Goal: Task Accomplishment & Management: Complete application form

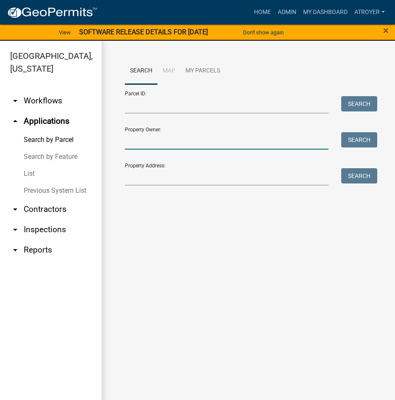
click at [173, 149] on input "Property Owner:" at bounding box center [227, 140] width 204 height 17
type input "l"
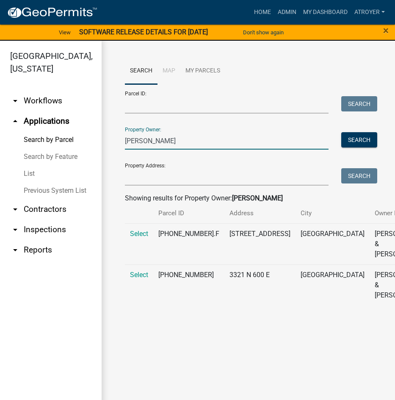
type input "kelly walker"
click at [127, 294] on td "Select" at bounding box center [139, 284] width 28 height 41
click at [139, 279] on span "Select" at bounding box center [139, 275] width 18 height 8
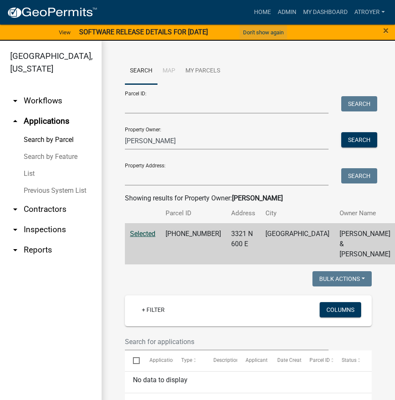
click at [268, 35] on button "Don't show again" at bounding box center [263, 32] width 47 height 14
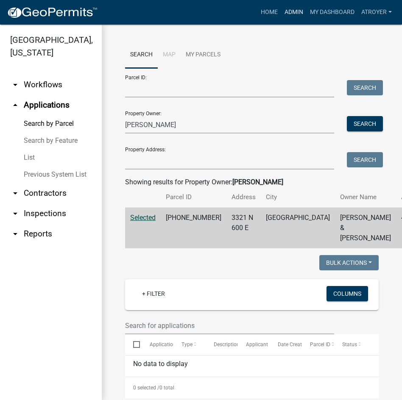
click at [292, 11] on link "Admin" at bounding box center [293, 12] width 25 height 16
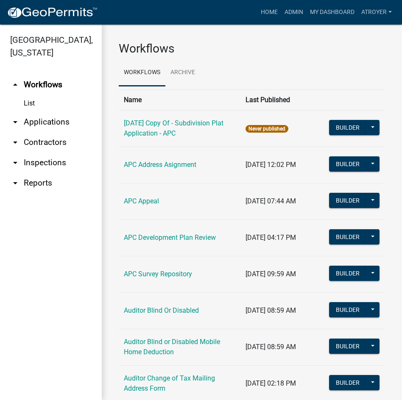
click at [53, 123] on link "arrow_drop_down Applications" at bounding box center [51, 122] width 102 height 20
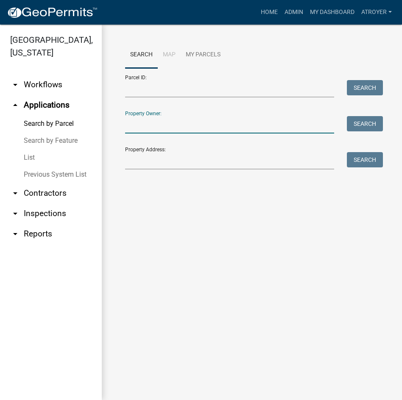
click at [214, 128] on input "Property Owner:" at bounding box center [229, 124] width 209 height 17
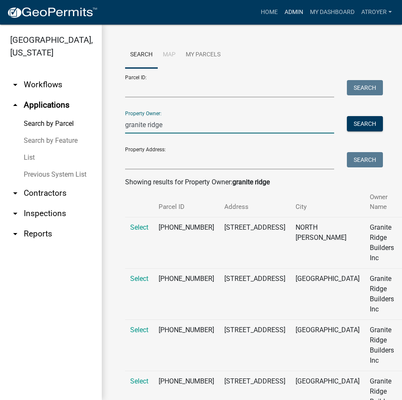
type input "granite ridge"
click at [295, 12] on link "Admin" at bounding box center [293, 12] width 25 height 16
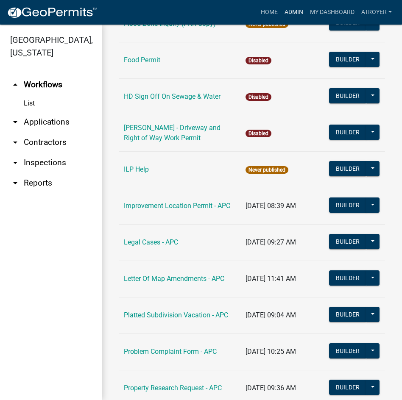
scroll to position [1017, 0]
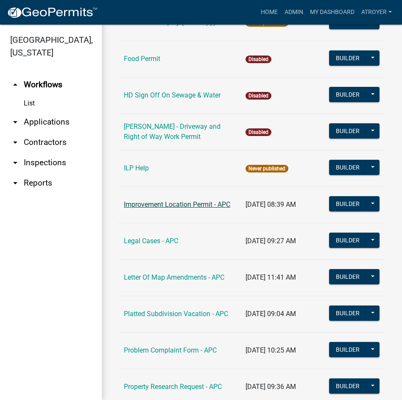
click at [161, 200] on link "Improvement Location Permit - APC" at bounding box center [177, 204] width 106 height 8
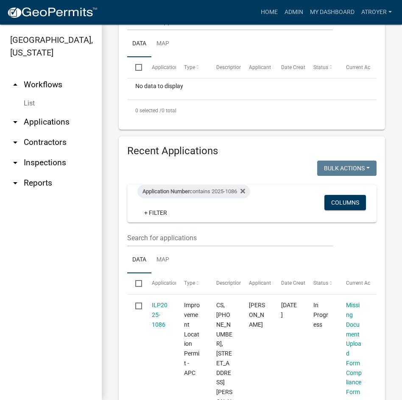
scroll to position [381, 0]
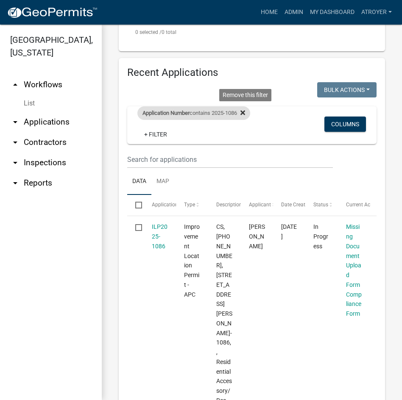
click at [245, 110] on icon at bounding box center [242, 112] width 5 height 7
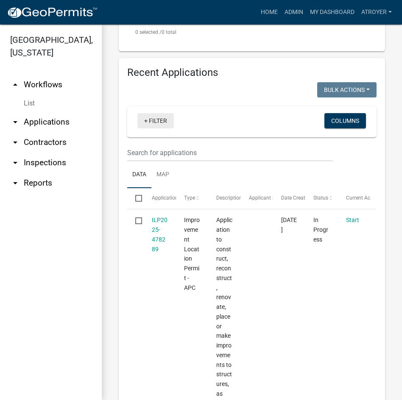
click at [162, 119] on link "+ Filter" at bounding box center [155, 120] width 36 height 15
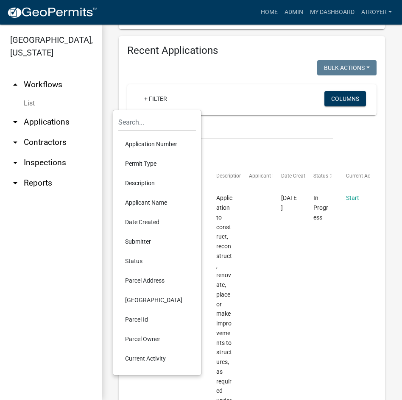
scroll to position [424, 0]
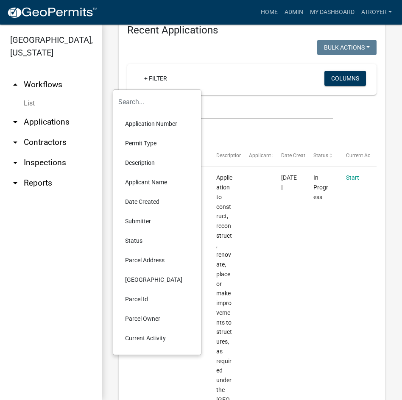
click at [150, 221] on li "Submitter" at bounding box center [157, 220] width 78 height 19
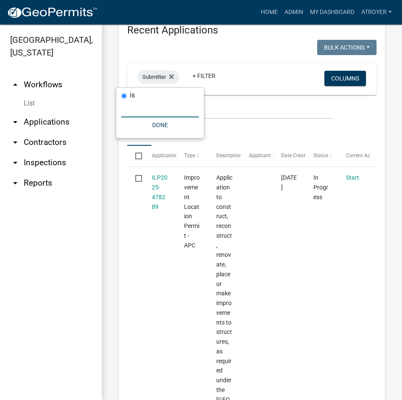
click at [150, 109] on input "text" at bounding box center [160, 108] width 78 height 17
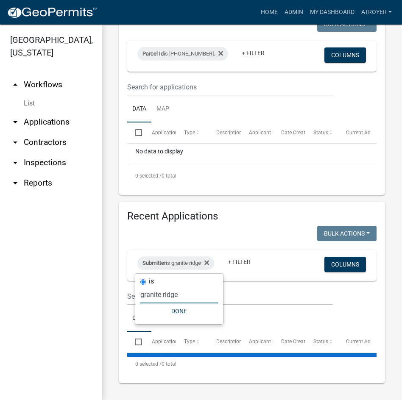
scroll to position [259, 0]
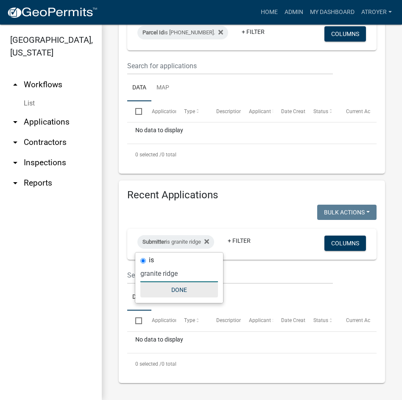
type input "granite ridge"
click at [179, 292] on button "Done" at bounding box center [179, 289] width 78 height 15
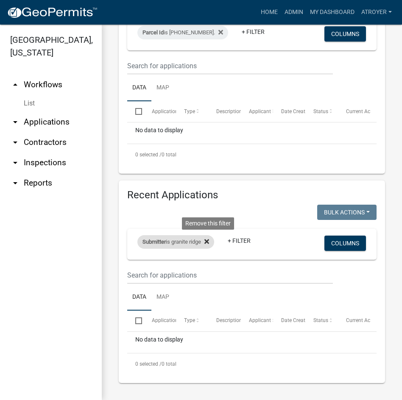
click at [209, 241] on icon at bounding box center [206, 241] width 5 height 5
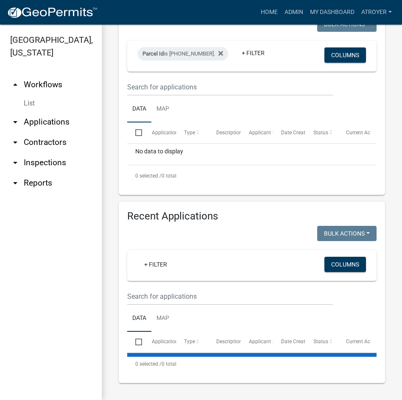
scroll to position [424, 0]
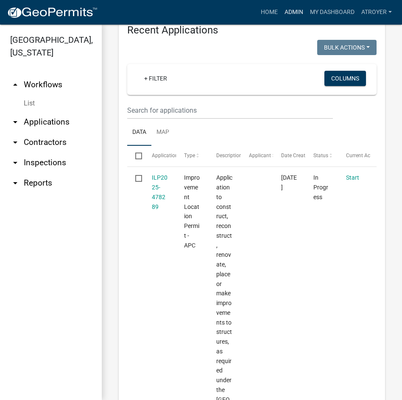
click at [292, 10] on link "Admin" at bounding box center [293, 12] width 25 height 16
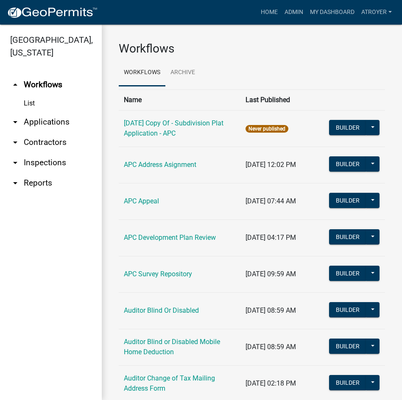
click at [61, 119] on link "arrow_drop_down Applications" at bounding box center [51, 122] width 102 height 20
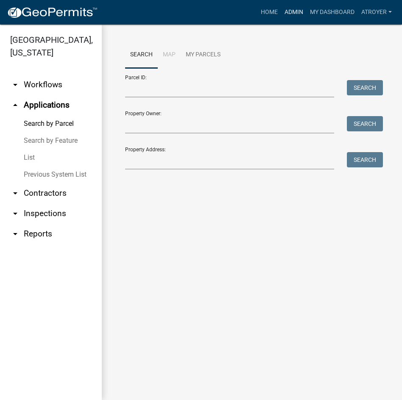
click at [297, 12] on link "Admin" at bounding box center [293, 12] width 25 height 16
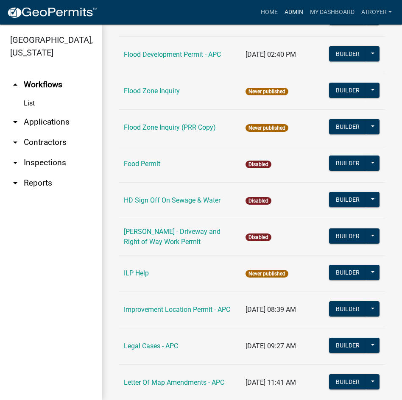
scroll to position [932, 0]
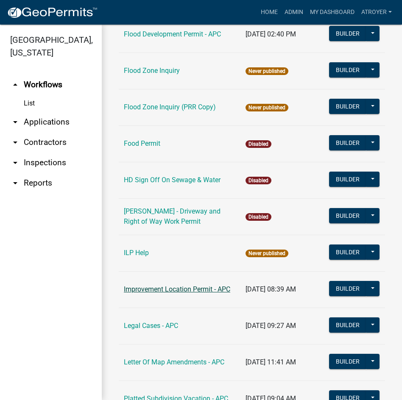
click at [191, 286] on link "Improvement Location Permit - APC" at bounding box center [177, 289] width 106 height 8
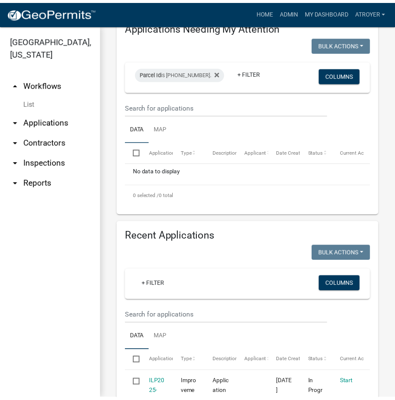
scroll to position [297, 0]
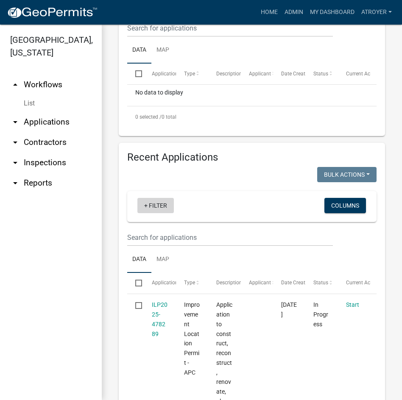
click at [162, 206] on link "+ Filter" at bounding box center [155, 205] width 36 height 15
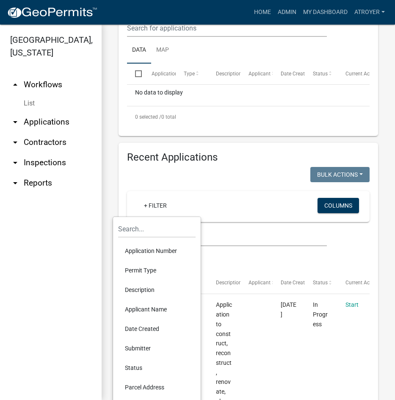
click at [151, 268] on li "Permit Type" at bounding box center [157, 270] width 78 height 19
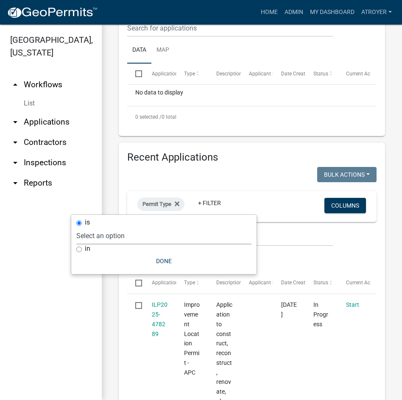
click at [157, 235] on select "Select an option 6 27 2024 Copy Of - Subdivision Plat Application - APC APC Add…" at bounding box center [163, 235] width 175 height 17
drag, startPoint x: 32, startPoint y: 288, endPoint x: 33, endPoint y: 280, distance: 8.1
click at [32, 288] on ul "arrow_drop_up Workflows List arrow_drop_down Applications Search by Parcel Sear…" at bounding box center [51, 234] width 102 height 332
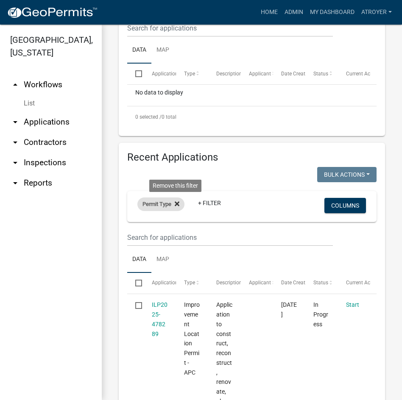
click at [175, 204] on icon at bounding box center [177, 203] width 5 height 7
click at [157, 206] on link "+ Filter" at bounding box center [155, 205] width 36 height 15
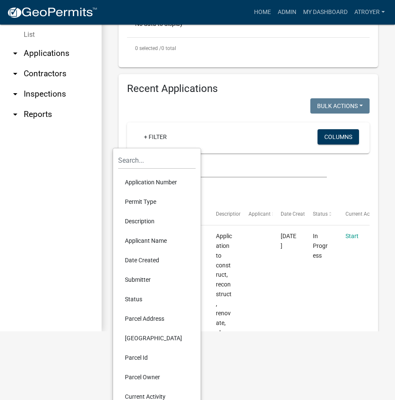
scroll to position [82, 0]
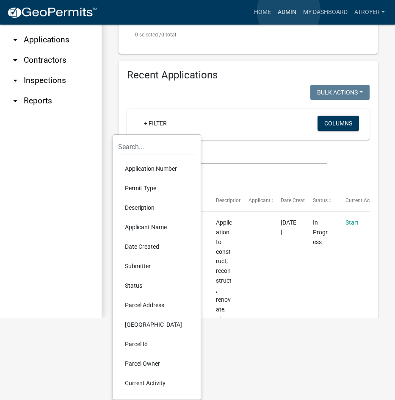
click at [289, 11] on link "Admin" at bounding box center [287, 12] width 25 height 16
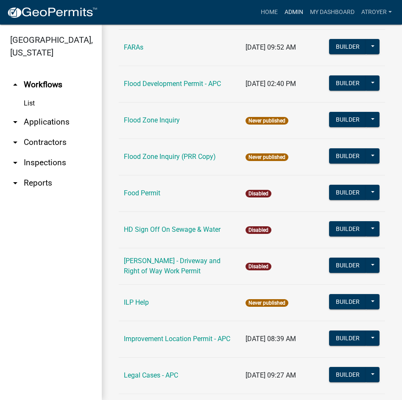
scroll to position [932, 0]
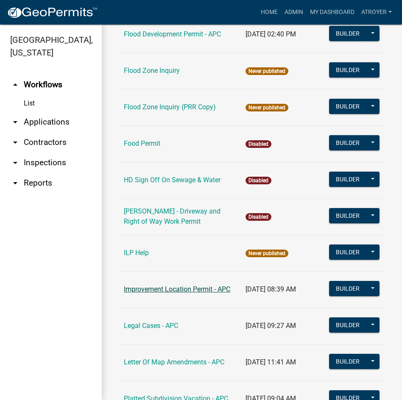
click at [171, 285] on link "Improvement Location Permit - APC" at bounding box center [177, 289] width 106 height 8
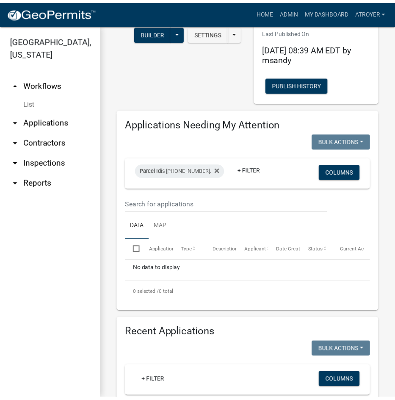
scroll to position [169, 0]
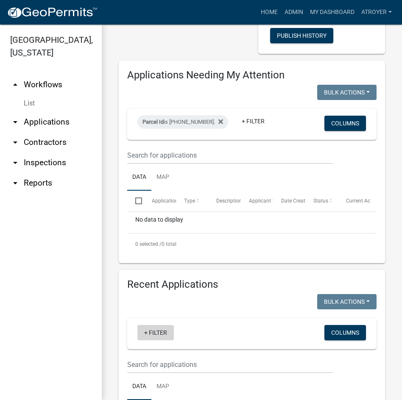
click at [161, 331] on link "+ Filter" at bounding box center [155, 332] width 36 height 15
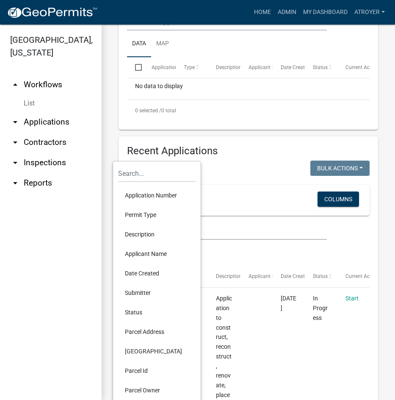
scroll to position [297, 0]
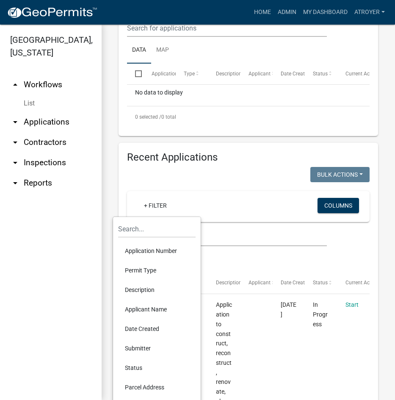
click at [152, 329] on li "Date Created" at bounding box center [157, 328] width 78 height 19
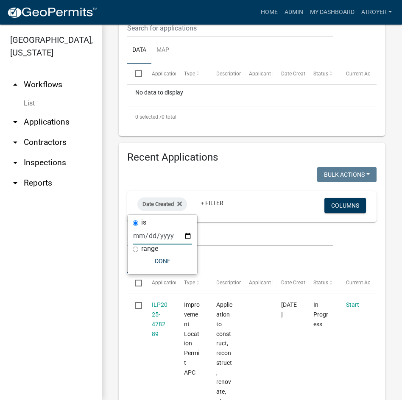
click at [137, 237] on input "date" at bounding box center [162, 235] width 59 height 17
click at [170, 263] on button "Done" at bounding box center [162, 260] width 59 height 15
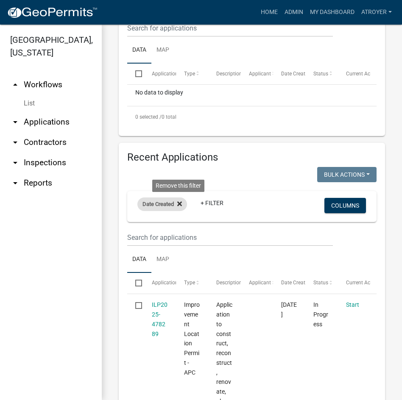
click at [180, 205] on icon at bounding box center [179, 203] width 5 height 7
click at [159, 205] on link "+ Filter" at bounding box center [155, 205] width 36 height 15
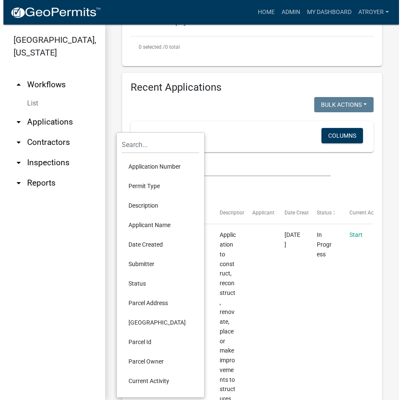
scroll to position [381, 0]
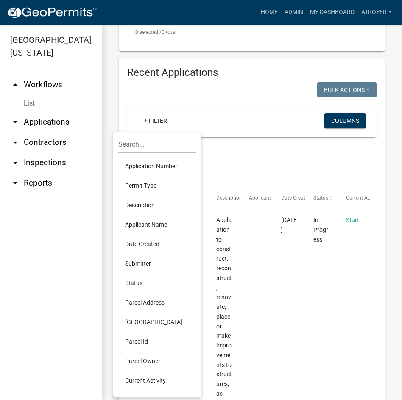
click at [47, 283] on ul "arrow_drop_up Workflows List arrow_drop_down Applications Search by Parcel Sear…" at bounding box center [51, 234] width 102 height 332
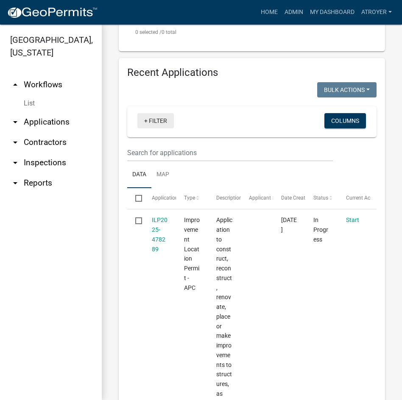
click at [159, 117] on link "+ Filter" at bounding box center [155, 120] width 36 height 15
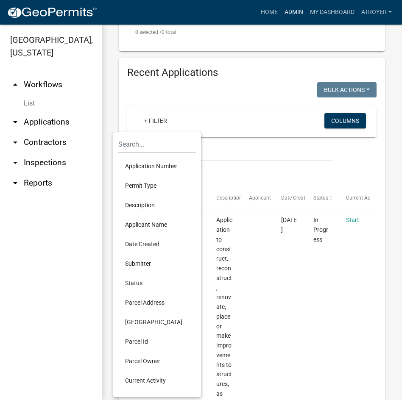
click at [289, 13] on link "Admin" at bounding box center [293, 12] width 25 height 16
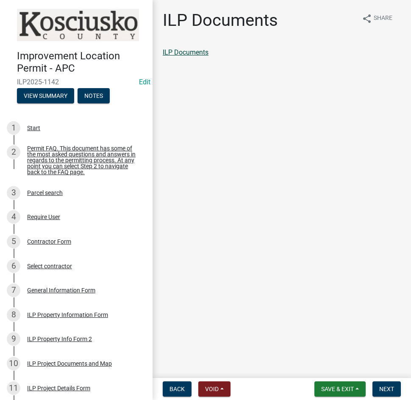
click at [180, 51] on link "ILP Documents" at bounding box center [186, 52] width 46 height 8
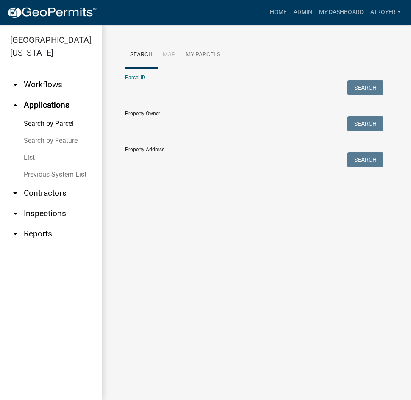
click at [192, 88] on input "Parcel ID:" at bounding box center [230, 88] width 210 height 17
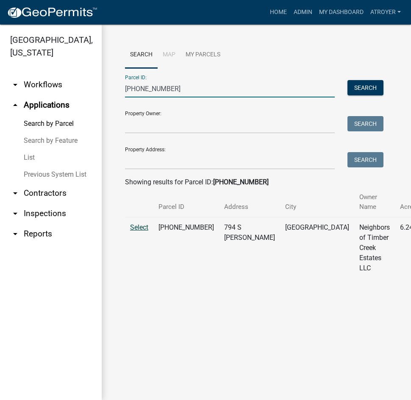
type input "[PHONE_NUMBER]"
click at [140, 228] on span "Select" at bounding box center [139, 227] width 18 height 8
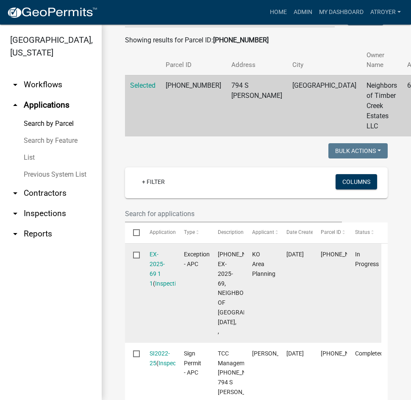
scroll to position [169, 0]
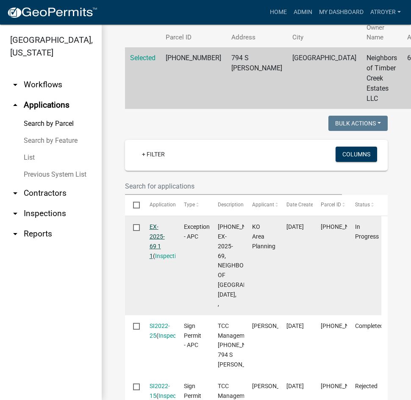
click at [153, 227] on link "EX-2025-69 1 1" at bounding box center [157, 241] width 15 height 36
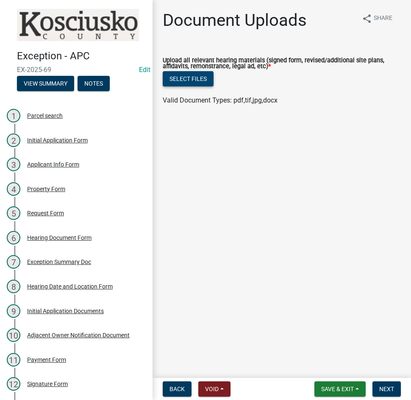
click at [195, 82] on button "Select files" at bounding box center [188, 78] width 51 height 15
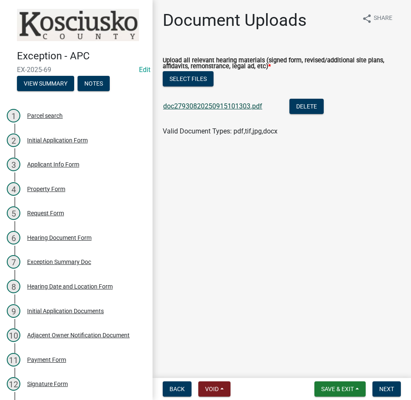
click at [211, 106] on link "doc27930820250915101303.pdf" at bounding box center [212, 106] width 99 height 8
click at [377, 385] on button "Next" at bounding box center [386, 388] width 28 height 15
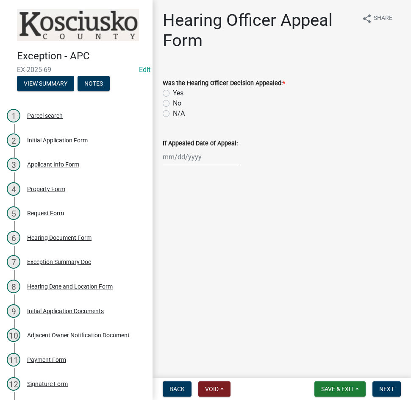
click at [173, 100] on label "No" at bounding box center [177, 103] width 8 height 10
click at [173, 100] on input "No" at bounding box center [176, 101] width 6 height 6
radio input "true"
click at [378, 389] on button "Next" at bounding box center [386, 388] width 28 height 15
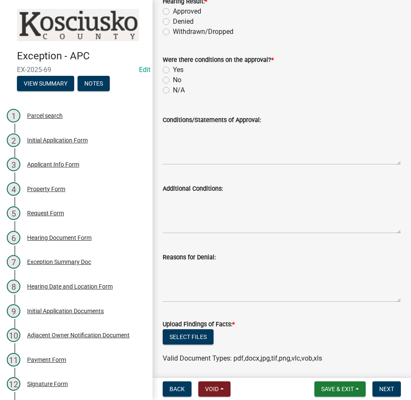
scroll to position [169, 0]
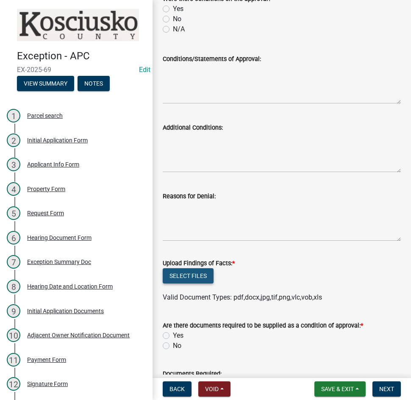
click at [202, 276] on button "Select files" at bounding box center [188, 275] width 51 height 15
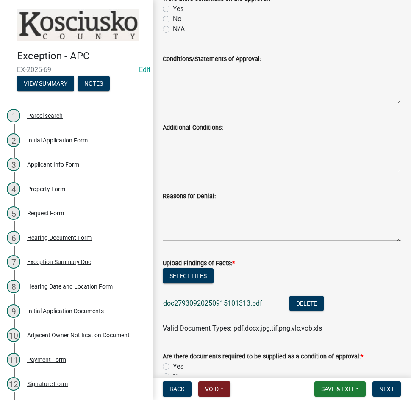
click at [229, 306] on link "doc27930920250915101313.pdf" at bounding box center [212, 303] width 99 height 8
click at [187, 272] on button "Select files" at bounding box center [188, 275] width 51 height 15
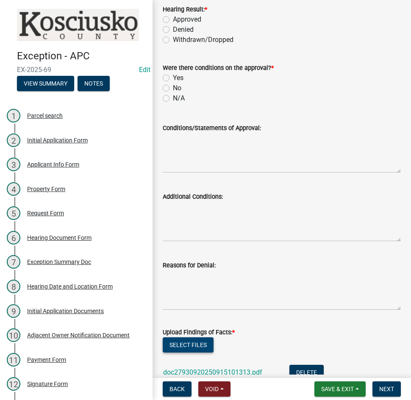
scroll to position [0, 0]
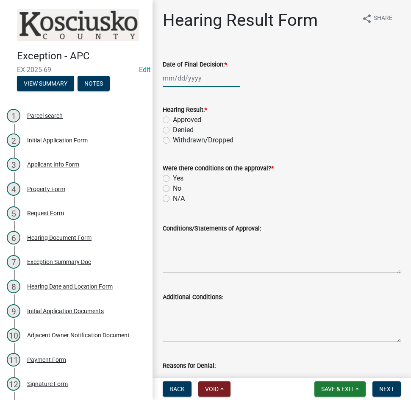
click at [212, 82] on div at bounding box center [202, 77] width 78 height 17
select select "9"
select select "2025"
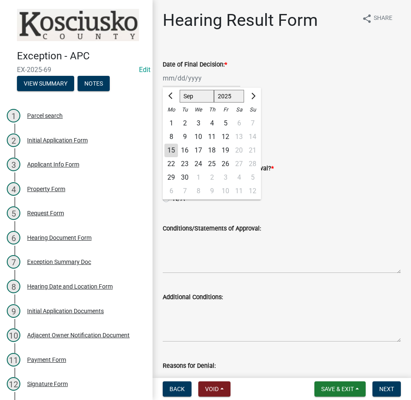
click at [174, 137] on div "8" at bounding box center [171, 137] width 14 height 14
type input "[DATE]"
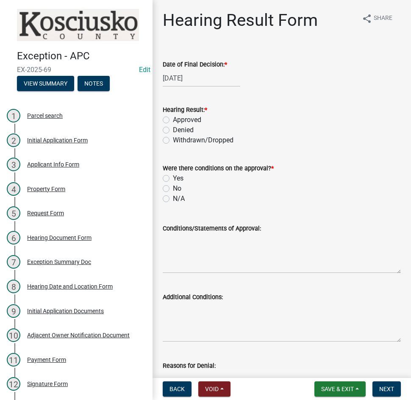
click at [173, 119] on label "Approved" at bounding box center [187, 120] width 28 height 10
click at [173, 119] on input "Approved" at bounding box center [176, 118] width 6 height 6
radio input "true"
click at [173, 199] on label "N/A" at bounding box center [179, 199] width 12 height 10
click at [173, 199] on input "N/A" at bounding box center [176, 197] width 6 height 6
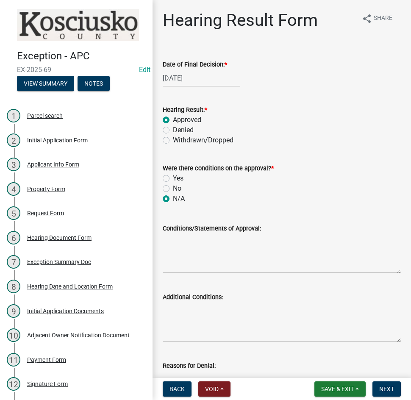
radio input "true"
click at [207, 256] on textarea "Conditions/Statements of Approval:" at bounding box center [282, 253] width 238 height 40
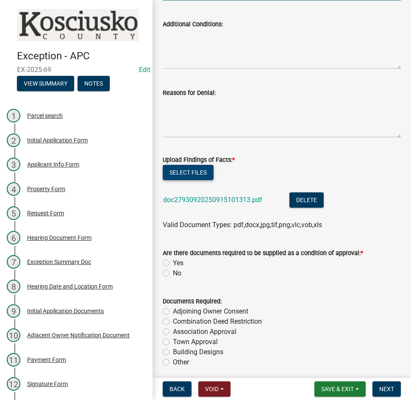
scroll to position [297, 0]
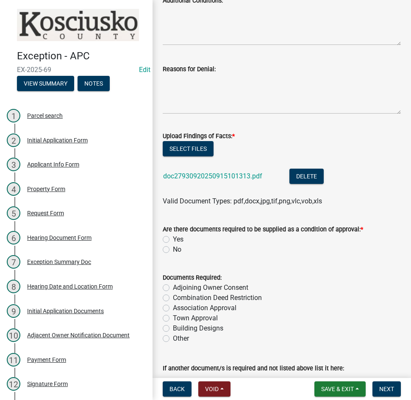
type textarea "The Exception was approved to leave the exiting RVs as placed in the park. As t…"
click at [173, 250] on label "No" at bounding box center [177, 249] width 8 height 10
click at [173, 250] on input "No" at bounding box center [176, 247] width 6 height 6
radio input "true"
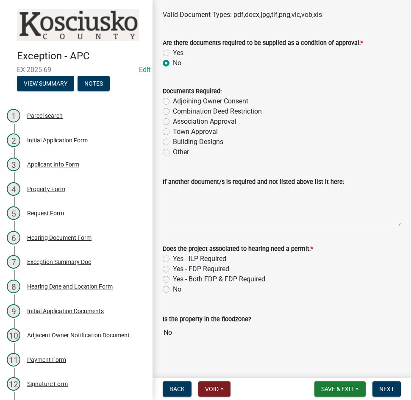
scroll to position [489, 0]
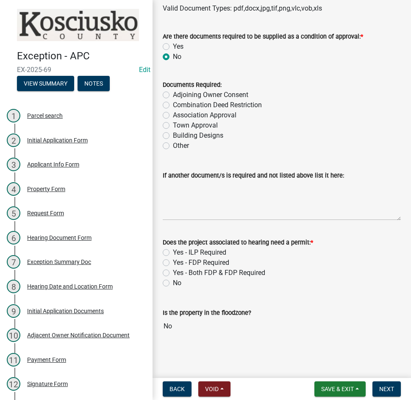
click at [173, 283] on label "No" at bounding box center [177, 283] width 8 height 10
click at [173, 283] on input "No" at bounding box center [176, 281] width 6 height 6
radio input "true"
click at [383, 386] on span "Next" at bounding box center [386, 389] width 15 height 7
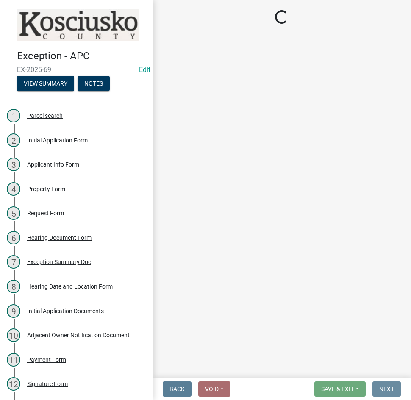
scroll to position [0, 0]
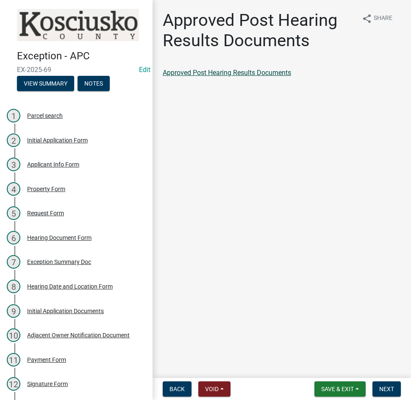
click at [239, 72] on link "Approved Post Hearing Results Documents" at bounding box center [227, 73] width 128 height 8
click at [336, 389] on span "Save & Exit" at bounding box center [337, 389] width 33 height 7
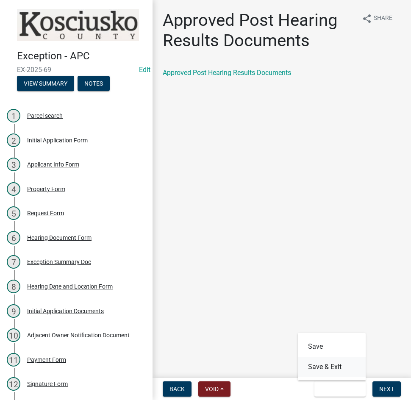
click at [329, 370] on button "Save & Exit" at bounding box center [332, 367] width 68 height 20
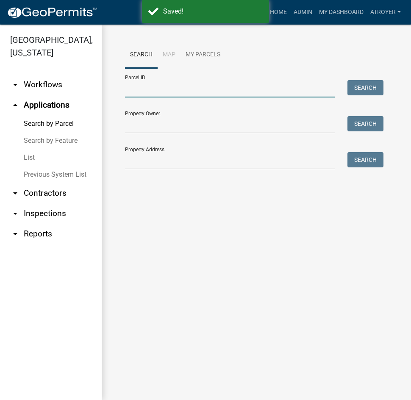
click at [188, 93] on input "Parcel ID:" at bounding box center [230, 88] width 210 height 17
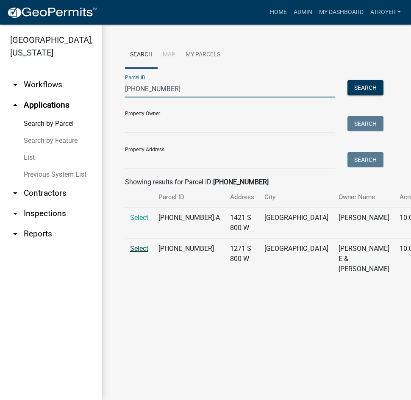
type input "[PHONE_NUMBER]"
click at [144, 253] on span "Select" at bounding box center [139, 248] width 18 height 8
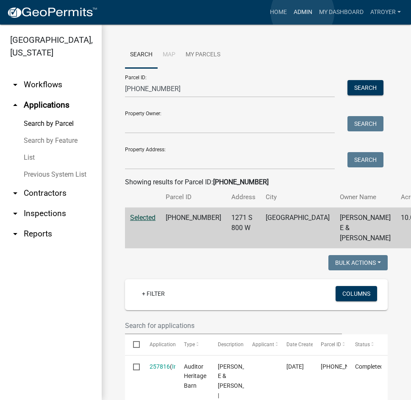
drag, startPoint x: 303, startPoint y: 12, endPoint x: 291, endPoint y: 11, distance: 11.5
click at [302, 11] on link "Admin" at bounding box center [302, 12] width 25 height 16
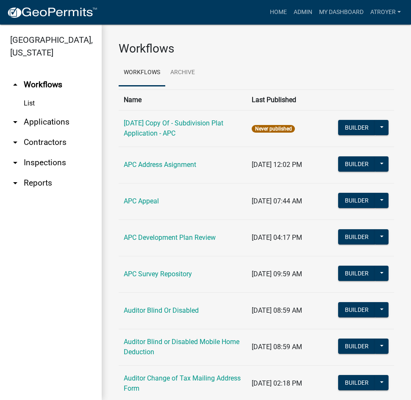
click at [55, 121] on link "arrow_drop_down Applications" at bounding box center [51, 122] width 102 height 20
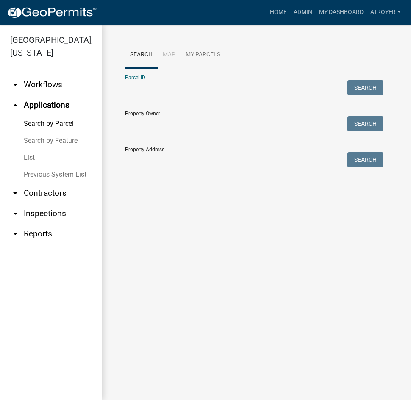
click at [189, 92] on input "Parcel ID:" at bounding box center [230, 88] width 210 height 17
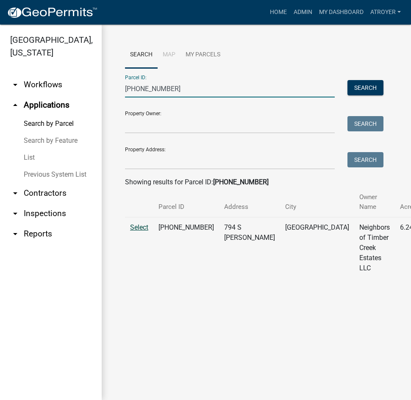
type input "[PHONE_NUMBER]"
click at [144, 225] on span "Select" at bounding box center [139, 227] width 18 height 8
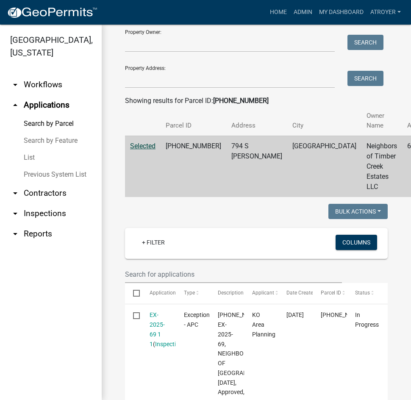
scroll to position [85, 0]
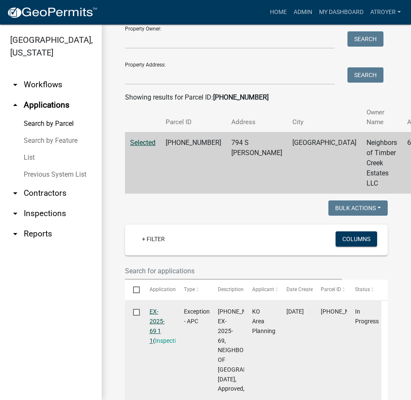
click at [153, 311] on link "EX-2025-69 1 1" at bounding box center [157, 326] width 15 height 36
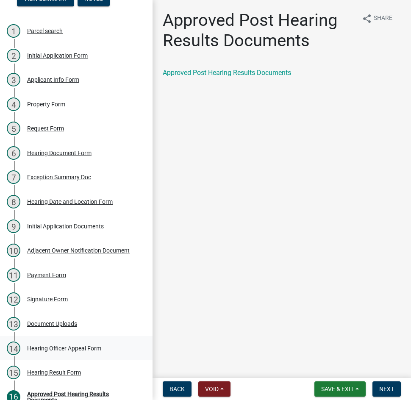
scroll to position [120, 0]
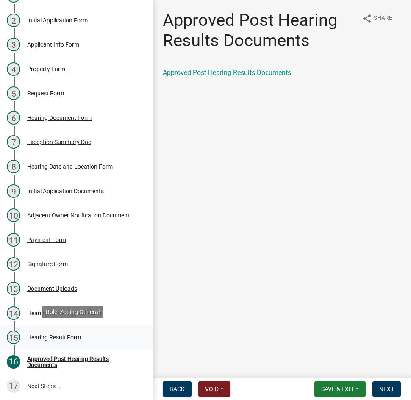
click at [73, 335] on div "Hearing Result Form" at bounding box center [54, 337] width 54 height 6
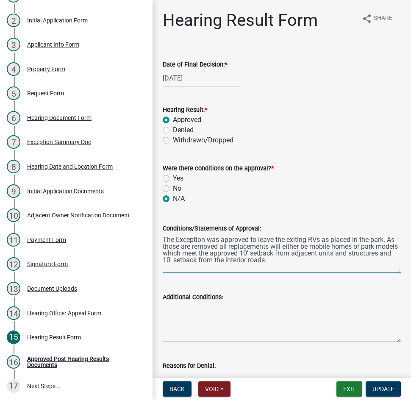
click at [295, 240] on textarea "The Exception was approved to leave the exiting RVs as placed in the park. As t…" at bounding box center [282, 253] width 238 height 40
type textarea "The Exception was approved to leave the existing RVs as placed in the park. As …"
click at [379, 386] on span "Update" at bounding box center [383, 389] width 22 height 7
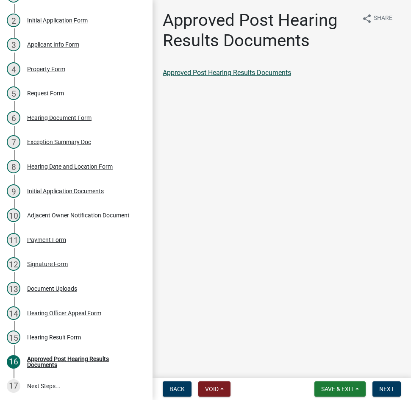
click at [245, 74] on link "Approved Post Hearing Results Documents" at bounding box center [227, 73] width 128 height 8
click at [392, 387] on span "Next" at bounding box center [386, 389] width 15 height 7
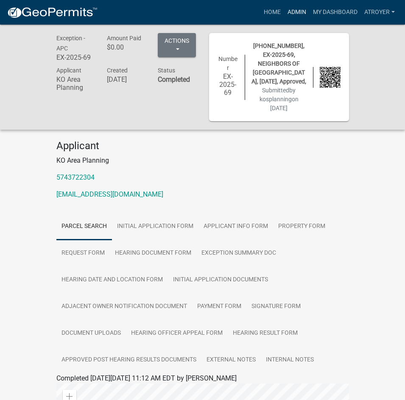
click at [292, 12] on link "Admin" at bounding box center [296, 12] width 25 height 16
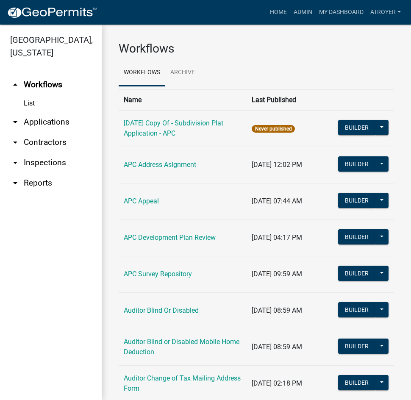
drag, startPoint x: 38, startPoint y: 124, endPoint x: 95, endPoint y: 115, distance: 58.3
click at [38, 123] on link "arrow_drop_down Applications" at bounding box center [51, 122] width 102 height 20
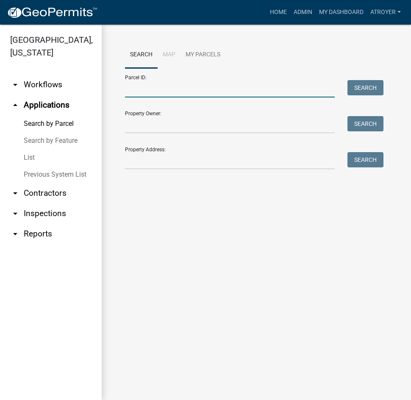
click at [174, 89] on input "Parcel ID:" at bounding box center [230, 88] width 210 height 17
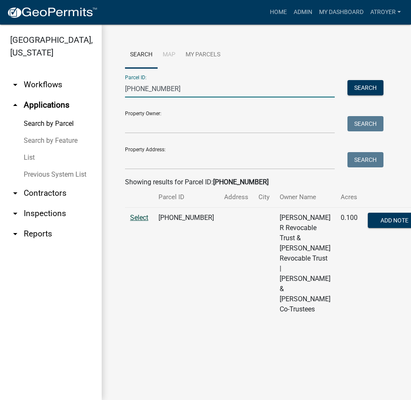
type input "[PHONE_NUMBER]"
click at [144, 222] on span "Select" at bounding box center [139, 218] width 18 height 8
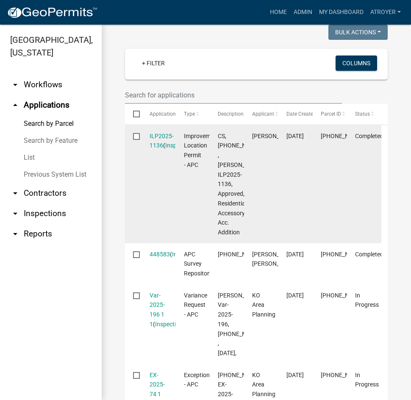
scroll to position [381, 0]
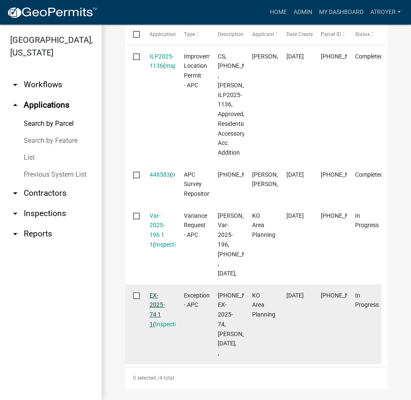
click at [152, 328] on link "EX-2025-74 1 1" at bounding box center [157, 310] width 15 height 36
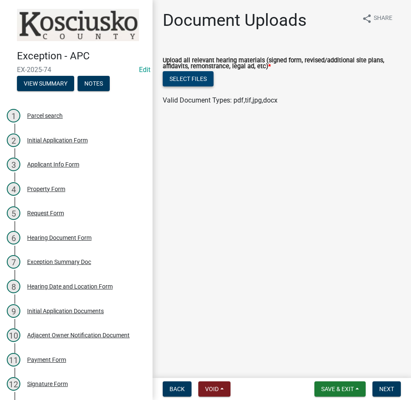
click at [184, 85] on button "Select files" at bounding box center [188, 78] width 51 height 15
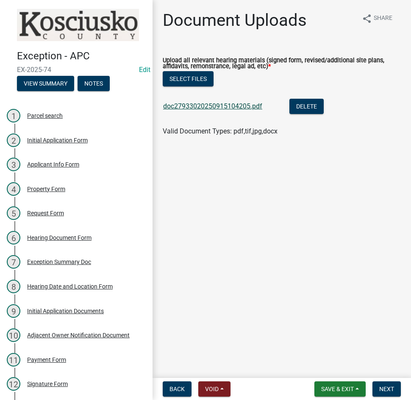
click at [195, 109] on link "doc27933020250915104205.pdf" at bounding box center [212, 106] width 99 height 8
click at [385, 389] on span "Next" at bounding box center [386, 389] width 15 height 7
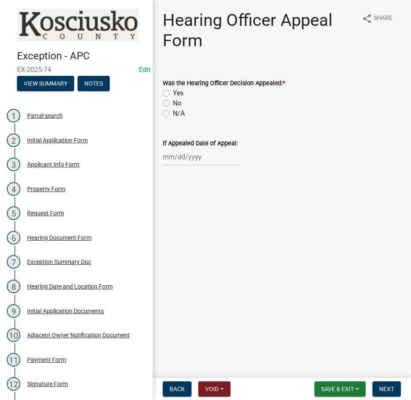
click at [173, 105] on label "No" at bounding box center [177, 103] width 8 height 10
click at [173, 104] on input "No" at bounding box center [176, 101] width 6 height 6
radio input "true"
click at [386, 391] on span "Next" at bounding box center [386, 389] width 15 height 7
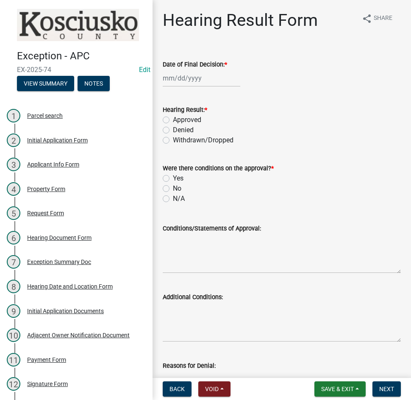
select select "9"
select select "2025"
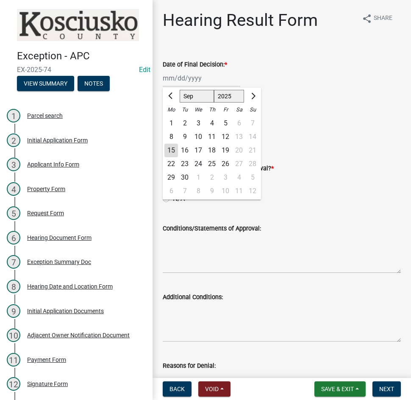
drag, startPoint x: 213, startPoint y: 82, endPoint x: 215, endPoint y: 86, distance: 4.7
click at [213, 82] on div "[PERSON_NAME] Feb Mar Apr [PERSON_NAME][DATE] Oct Nov [DATE] 1526 1527 1528 152…" at bounding box center [202, 77] width 78 height 17
click at [347, 156] on form "Were there conditions on the approval? * Yes No N/A" at bounding box center [282, 178] width 238 height 51
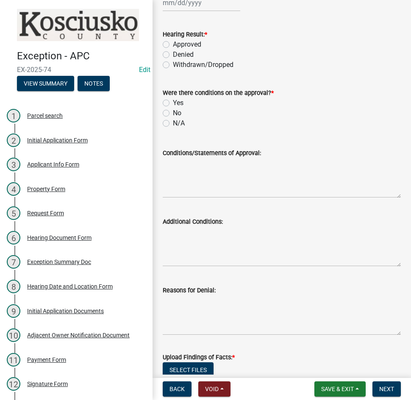
scroll to position [212, 0]
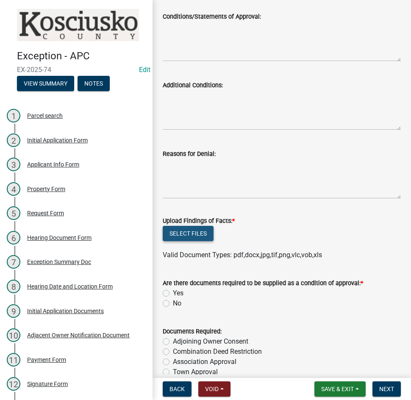
click at [191, 234] on button "Select files" at bounding box center [188, 233] width 51 height 15
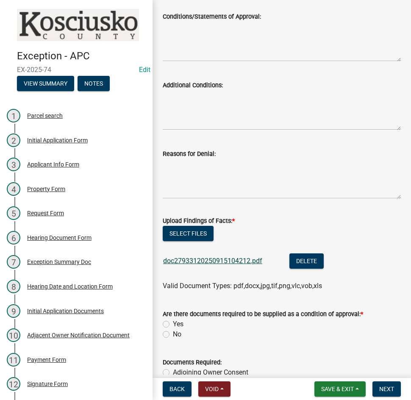
click at [243, 260] on link "doc27933120250915104212.pdf" at bounding box center [212, 261] width 99 height 8
click at [204, 230] on button "Select files" at bounding box center [188, 233] width 51 height 15
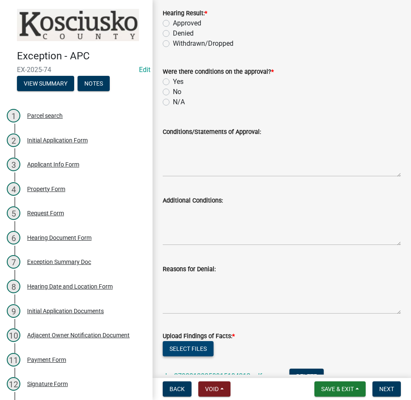
scroll to position [0, 0]
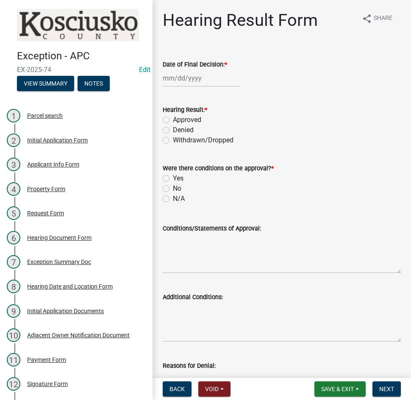
click at [211, 80] on div at bounding box center [202, 77] width 78 height 17
select select "9"
select select "2025"
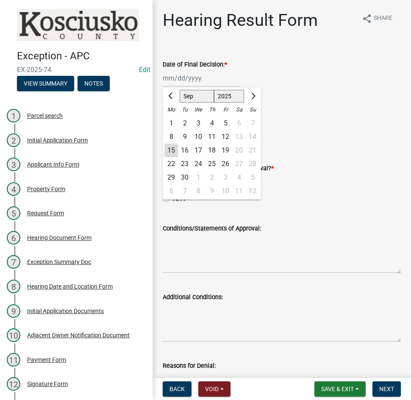
click at [171, 136] on div "8" at bounding box center [171, 137] width 14 height 14
type input "[DATE]"
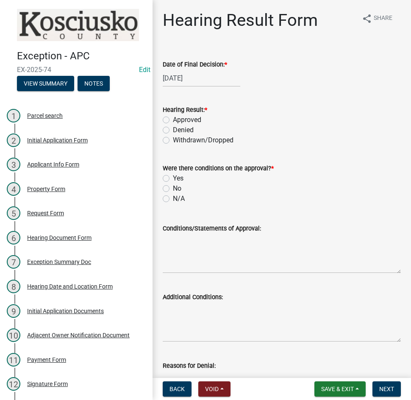
click at [173, 119] on label "Approved" at bounding box center [187, 120] width 28 height 10
click at [173, 119] on input "Approved" at bounding box center [176, 118] width 6 height 6
radio input "true"
click at [173, 198] on label "N/A" at bounding box center [179, 199] width 12 height 10
click at [173, 198] on input "N/A" at bounding box center [176, 197] width 6 height 6
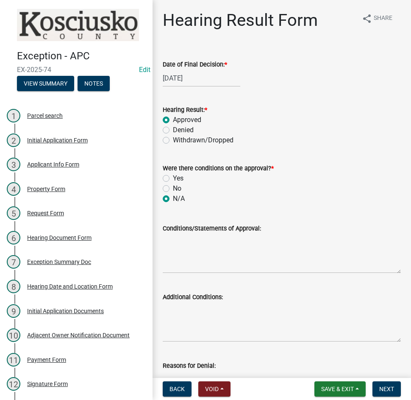
radio input "true"
click at [208, 254] on textarea "Conditions/Statements of Approval:" at bounding box center [282, 253] width 238 height 40
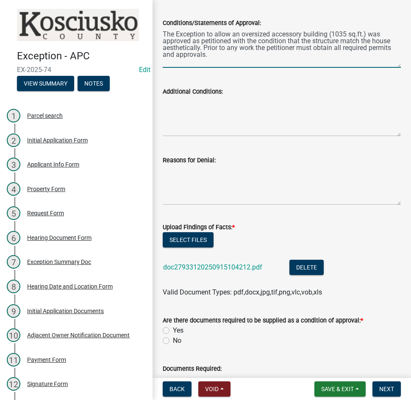
scroll to position [212, 0]
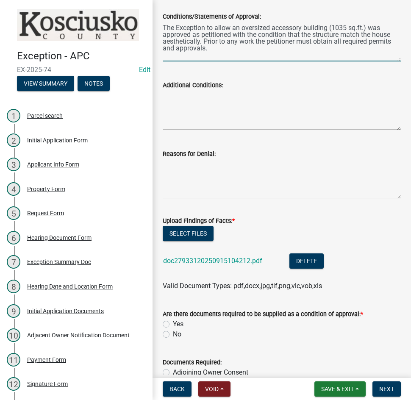
type textarea "The Exception to allow an oversized accessory building (1035 sq.ft.) was approv…"
click at [173, 335] on label "No" at bounding box center [177, 334] width 8 height 10
click at [173, 335] on input "No" at bounding box center [176, 332] width 6 height 6
radio input "true"
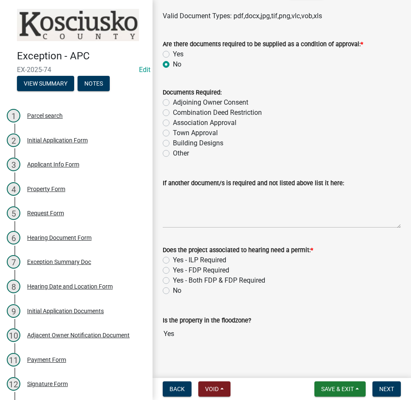
scroll to position [489, 0]
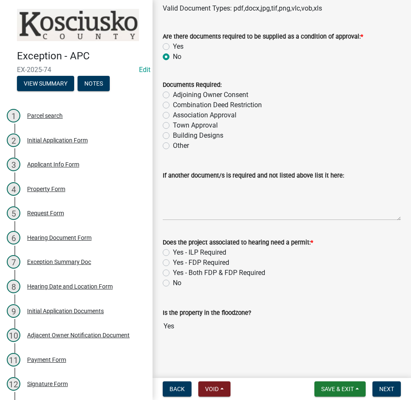
click at [173, 273] on label "Yes - Both FDP & FDP Required" at bounding box center [219, 273] width 92 height 10
click at [173, 273] on input "Yes - Both FDP & FDP Required" at bounding box center [176, 271] width 6 height 6
radio input "true"
click at [383, 386] on span "Next" at bounding box center [386, 389] width 15 height 7
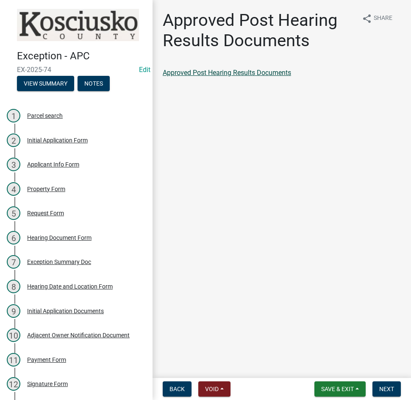
click at [250, 69] on link "Approved Post Hearing Results Documents" at bounding box center [227, 73] width 128 height 8
click at [386, 389] on span "Next" at bounding box center [386, 389] width 15 height 7
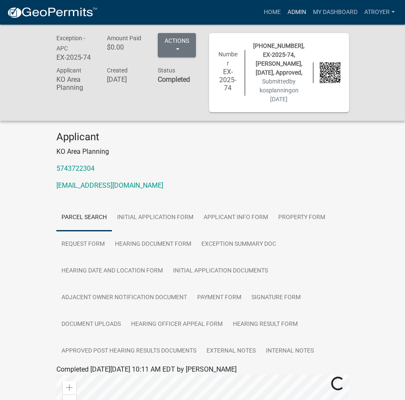
click at [293, 11] on link "Admin" at bounding box center [296, 12] width 25 height 16
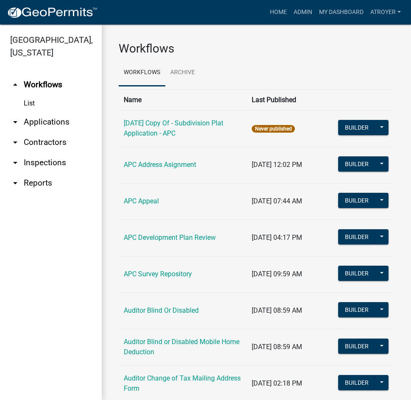
click at [55, 124] on link "arrow_drop_down Applications" at bounding box center [51, 122] width 102 height 20
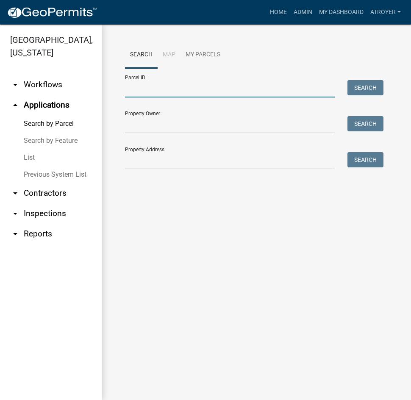
click at [198, 91] on input "Parcel ID:" at bounding box center [230, 88] width 210 height 17
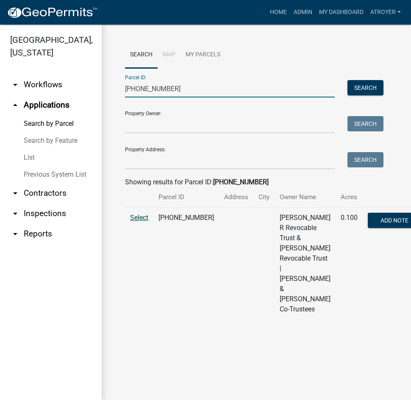
type input "[PHONE_NUMBER]"
click at [143, 222] on span "Select" at bounding box center [139, 218] width 18 height 8
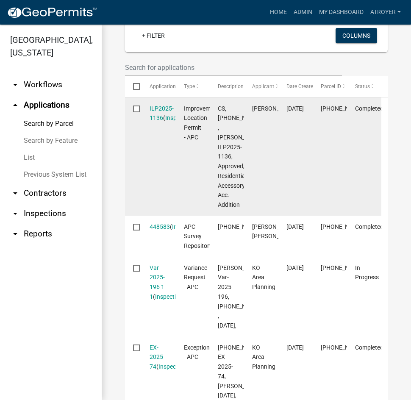
scroll to position [381, 0]
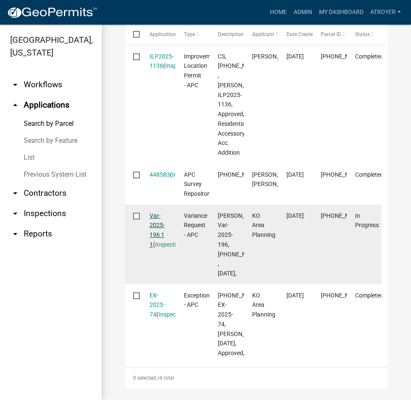
click at [155, 248] on link "Var-2025-196 1 1" at bounding box center [157, 230] width 15 height 36
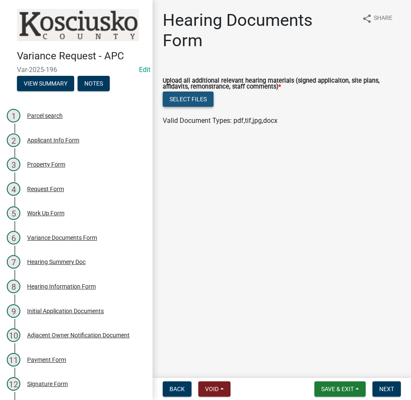
click at [200, 102] on button "Select files" at bounding box center [188, 99] width 51 height 15
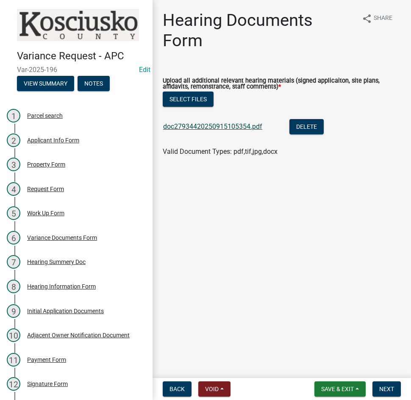
click at [214, 130] on link "doc27934420250915105354.pdf" at bounding box center [212, 126] width 99 height 8
click at [387, 389] on span "Next" at bounding box center [386, 389] width 15 height 7
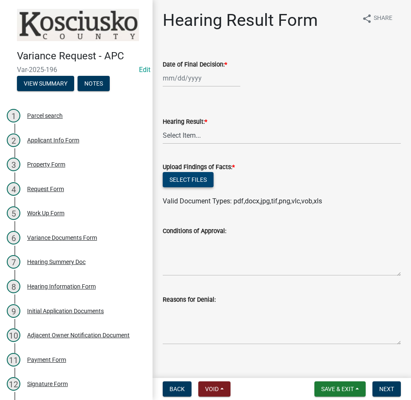
click at [196, 183] on button "Select files" at bounding box center [188, 179] width 51 height 15
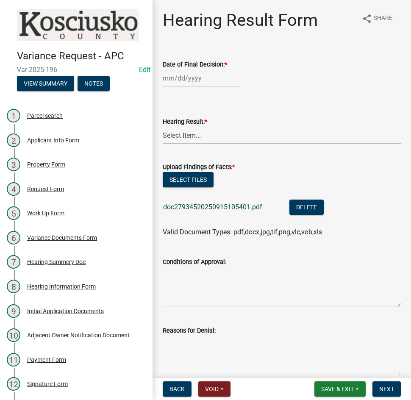
click at [211, 207] on link "doc27934520250915105401.pdf" at bounding box center [212, 207] width 99 height 8
click at [203, 177] on button "Select files" at bounding box center [188, 179] width 51 height 15
select select "9"
select select "2025"
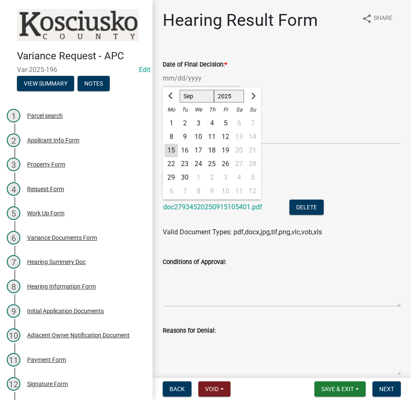
click at [203, 75] on div "[PERSON_NAME] Feb Mar Apr [PERSON_NAME][DATE] Oct Nov [DATE] 1526 1527 1528 152…" at bounding box center [202, 77] width 78 height 17
click at [174, 136] on div "8" at bounding box center [171, 137] width 14 height 14
type input "[DATE]"
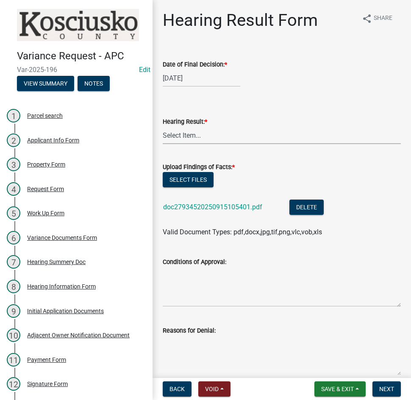
click at [186, 134] on select "Select Item... Approved Denied Withdrawn/Dropped" at bounding box center [282, 135] width 238 height 17
click at [163, 127] on select "Select Item... Approved Denied Withdrawn/Dropped" at bounding box center [282, 135] width 238 height 17
select select "808690c7-bf4f-4afa-b87c-7c10797e051c"
click at [202, 279] on textarea "Conditions of Approval:" at bounding box center [282, 287] width 238 height 40
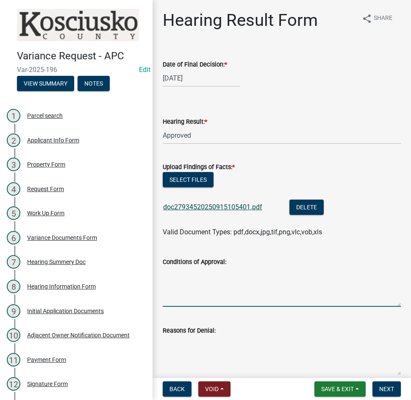
click at [188, 210] on link "doc27934520250915105401.pdf" at bounding box center [212, 207] width 99 height 8
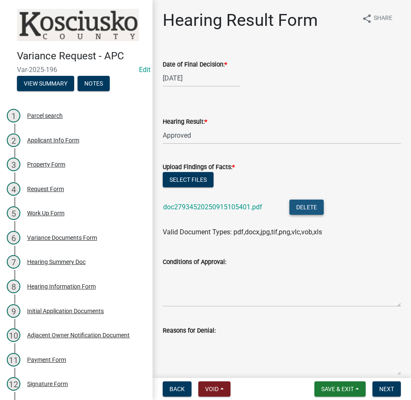
click at [313, 208] on button "Delete" at bounding box center [306, 207] width 34 height 15
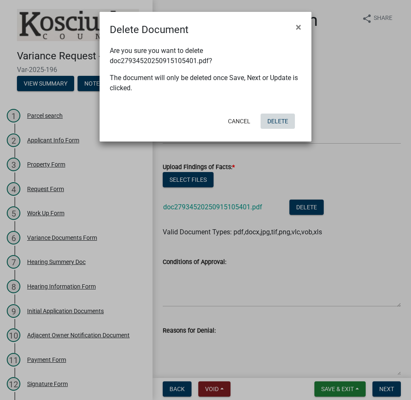
click at [278, 122] on button "Delete" at bounding box center [278, 121] width 34 height 15
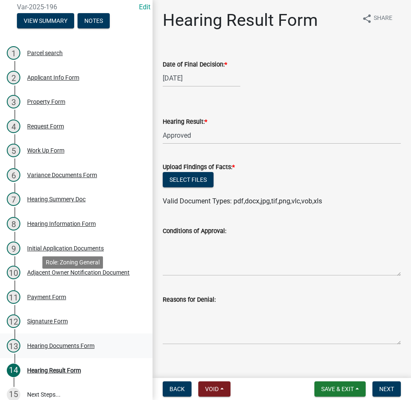
scroll to position [71, 0]
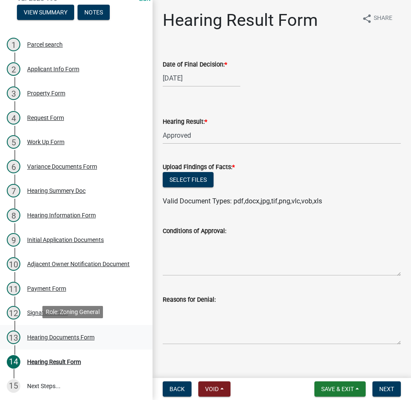
click at [81, 335] on div "Hearing Documents Form" at bounding box center [60, 337] width 67 height 6
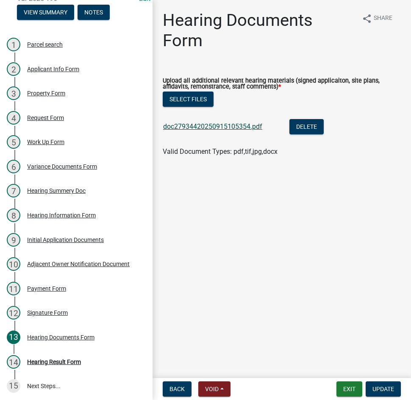
click at [233, 128] on link "doc27934420250915105354.pdf" at bounding box center [212, 126] width 99 height 8
click at [57, 360] on div "Hearing Result Form" at bounding box center [54, 362] width 54 height 6
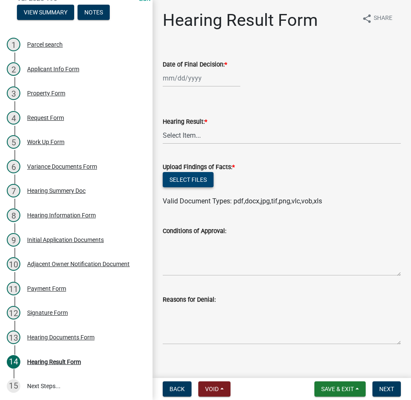
click at [189, 183] on button "Select files" at bounding box center [188, 179] width 51 height 15
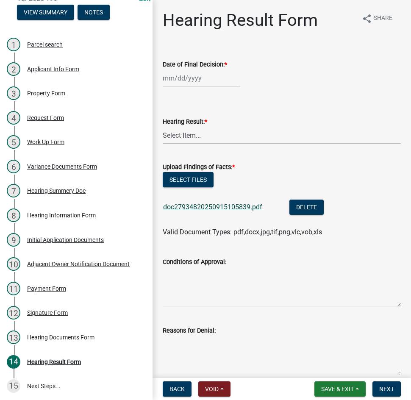
click at [219, 206] on link "doc27934820250915105839.pdf" at bounding box center [212, 207] width 99 height 8
click at [185, 180] on button "Select files" at bounding box center [188, 179] width 51 height 15
select select "9"
select select "2025"
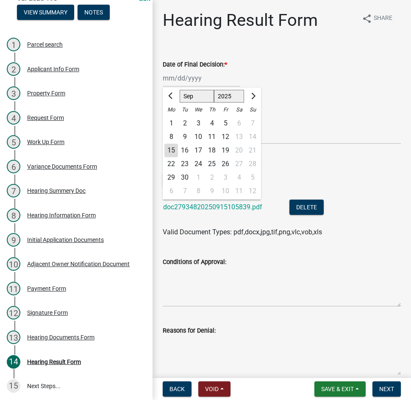
click at [211, 80] on div "[PERSON_NAME] Feb Mar Apr [PERSON_NAME][DATE] Oct Nov [DATE] 1526 1527 1528 152…" at bounding box center [202, 77] width 78 height 17
click at [169, 136] on div "8" at bounding box center [171, 137] width 14 height 14
type input "[DATE]"
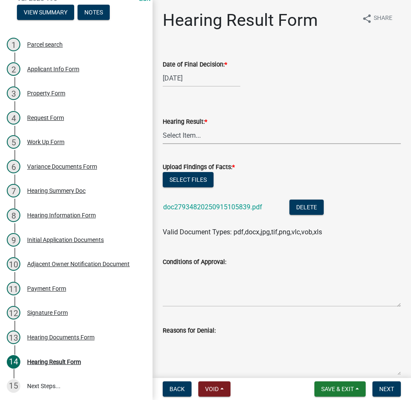
click at [178, 134] on select "Select Item... Approved Denied Withdrawn/Dropped" at bounding box center [282, 135] width 238 height 17
click at [163, 127] on select "Select Item... Approved Denied Withdrawn/Dropped" at bounding box center [282, 135] width 238 height 17
select select "808690c7-bf4f-4afa-b87c-7c10797e051c"
drag, startPoint x: 201, startPoint y: 293, endPoint x: 204, endPoint y: 289, distance: 4.8
click at [202, 292] on textarea "Conditions of Approval:" at bounding box center [282, 287] width 238 height 40
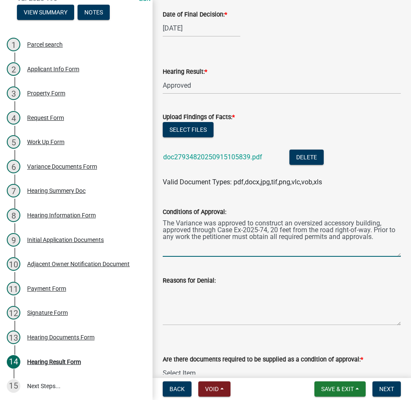
scroll to position [169, 0]
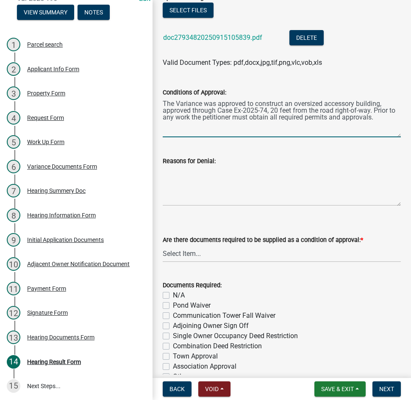
type textarea "The Variance was approved to construct an oversized accessory building, approve…"
click at [199, 252] on select "Select Item... Yes No N/A" at bounding box center [282, 253] width 238 height 17
click at [163, 245] on select "Select Item... Yes No N/A" at bounding box center [282, 253] width 238 height 17
select select "3ebdabd2-24d2-4634-81b5-20525b4a7a54"
drag, startPoint x: 164, startPoint y: 294, endPoint x: 213, endPoint y: 300, distance: 49.1
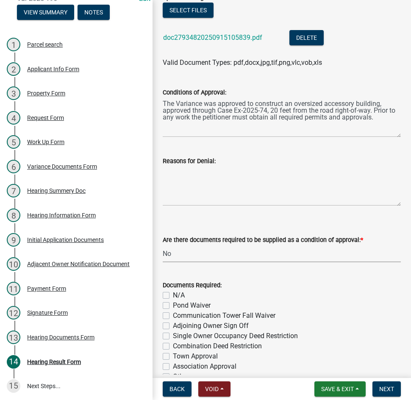
click at [173, 295] on label "N/A" at bounding box center [179, 295] width 12 height 10
click at [173, 295] on input "N/A" at bounding box center [176, 293] width 6 height 6
checkbox input "true"
checkbox input "false"
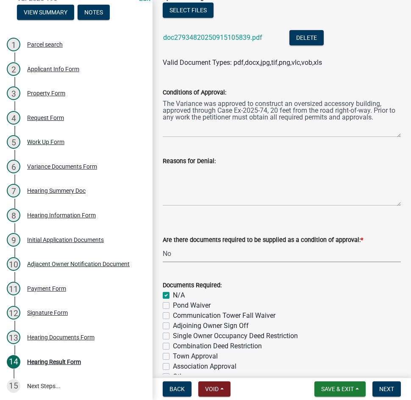
checkbox input "false"
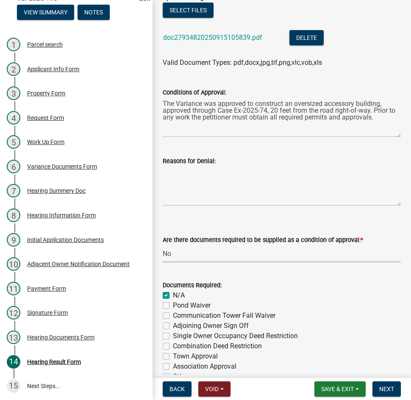
checkbox input "false"
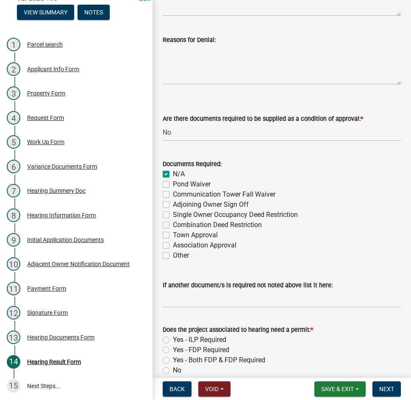
scroll to position [332, 0]
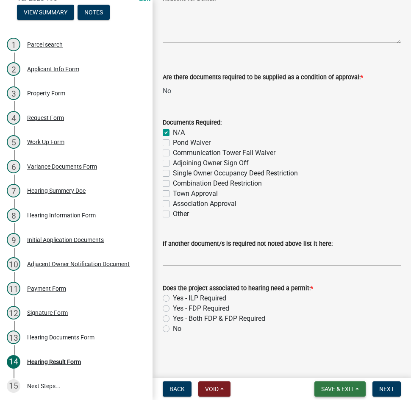
click at [331, 386] on span "Save & Exit" at bounding box center [337, 389] width 33 height 7
click at [331, 344] on button "Save" at bounding box center [332, 346] width 68 height 20
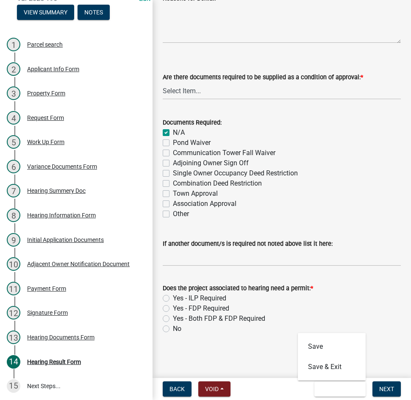
scroll to position [0, 0]
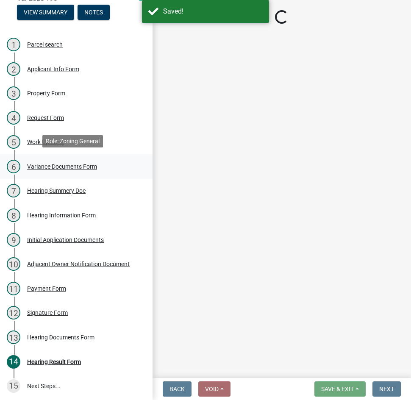
select select "808690c7-bf4f-4afa-b87c-7c10797e051c"
select select "3ebdabd2-24d2-4634-81b5-20525b4a7a54"
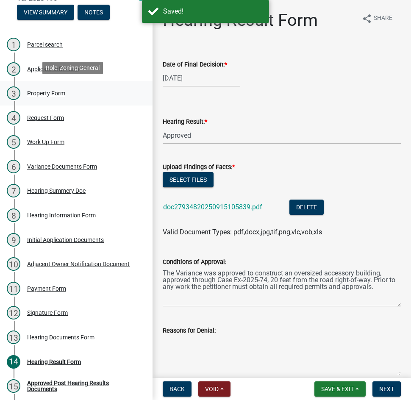
click at [63, 92] on div "Property Form" at bounding box center [46, 93] width 38 height 6
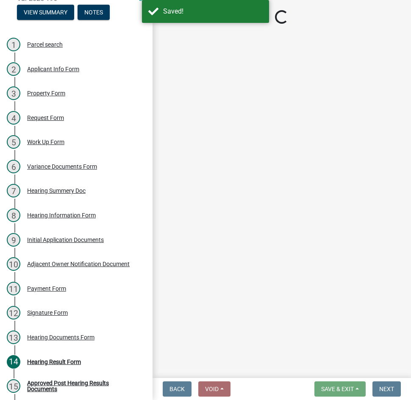
select select "1146270b-2111-4e23-bf7f-74ce85cf7041"
select select "a970d481-4b24-4397-adea-9fa616519827"
select select "dc292762-4aa9-4f01-9739-d703e8f89b47"
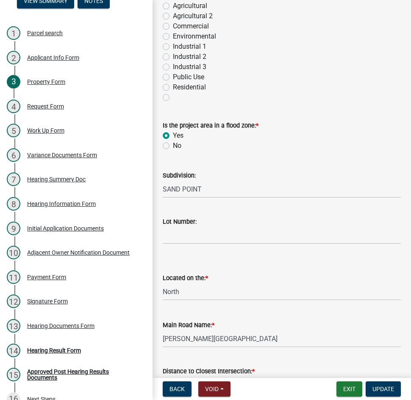
scroll to position [88, 0]
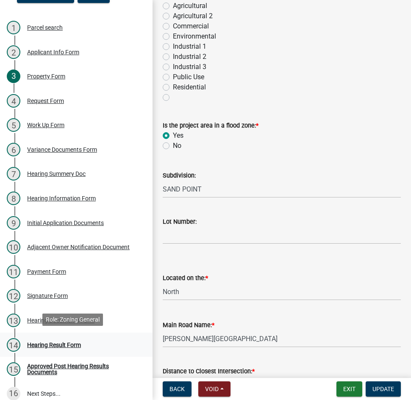
click at [73, 342] on div "Hearing Result Form" at bounding box center [54, 345] width 54 height 6
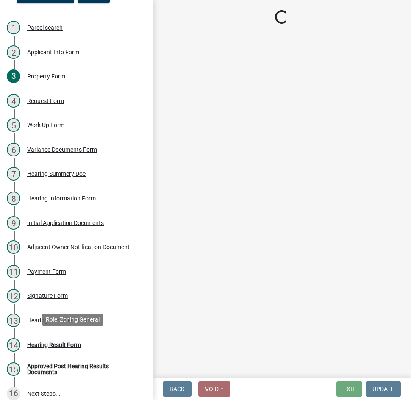
select select "808690c7-bf4f-4afa-b87c-7c10797e051c"
select select "3ebdabd2-24d2-4634-81b5-20525b4a7a54"
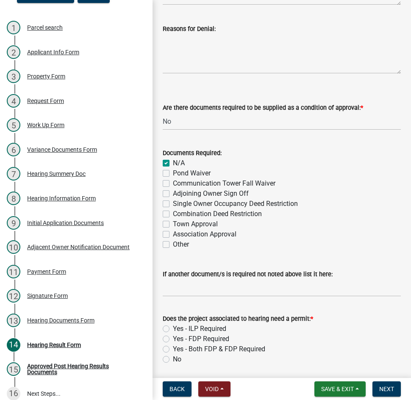
scroll to position [332, 0]
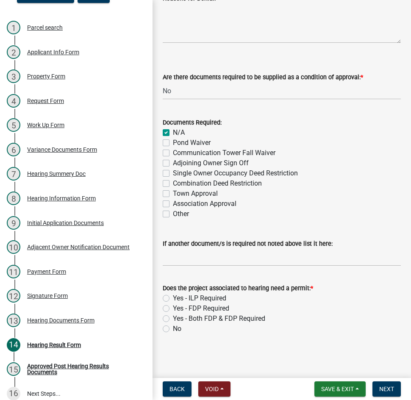
click at [173, 318] on label "Yes - Both FDP & FDP Required" at bounding box center [219, 319] width 92 height 10
click at [173, 318] on input "Yes - Both FDP & FDP Required" at bounding box center [176, 317] width 6 height 6
radio input "true"
click at [380, 388] on span "Next" at bounding box center [386, 389] width 15 height 7
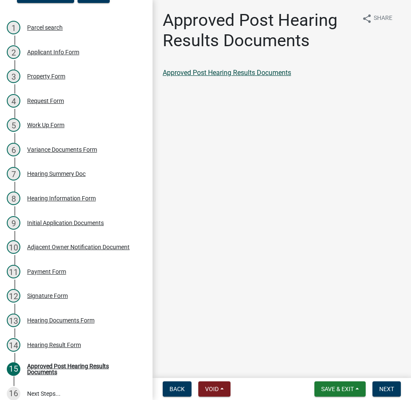
click at [255, 72] on link "Approved Post Hearing Results Documents" at bounding box center [227, 73] width 128 height 8
click at [378, 382] on button "Next" at bounding box center [386, 388] width 28 height 15
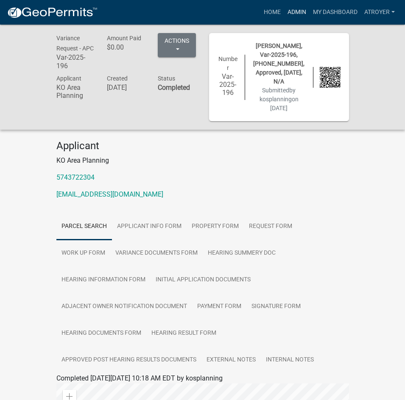
click at [293, 11] on link "Admin" at bounding box center [296, 12] width 25 height 16
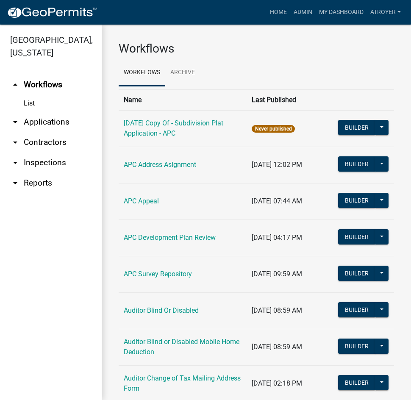
click at [61, 122] on link "arrow_drop_down Applications" at bounding box center [51, 122] width 102 height 20
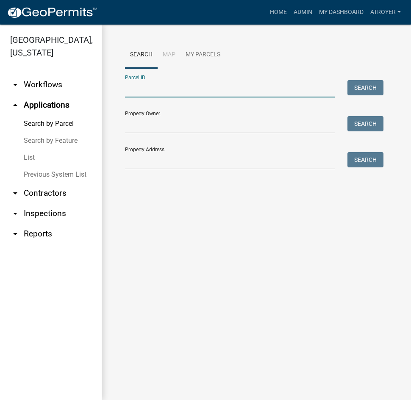
click at [156, 93] on input "Parcel ID:" at bounding box center [230, 88] width 210 height 17
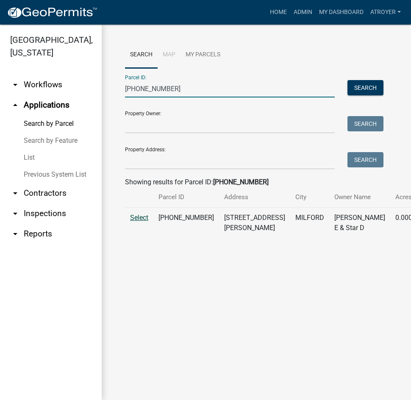
type input "[PHONE_NUMBER]"
click at [134, 222] on span "Select" at bounding box center [139, 218] width 18 height 8
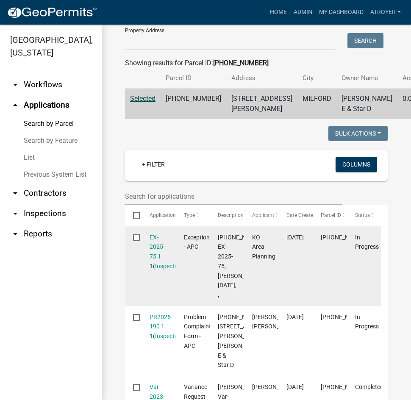
scroll to position [127, 0]
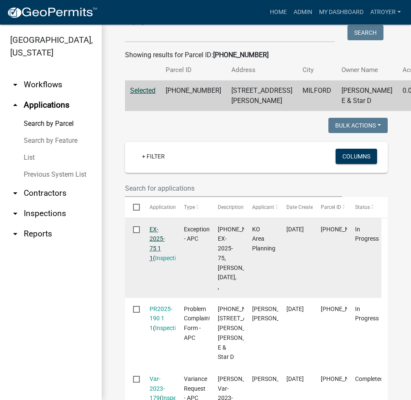
click at [153, 257] on link "EX-2025-75 1 1" at bounding box center [157, 244] width 15 height 36
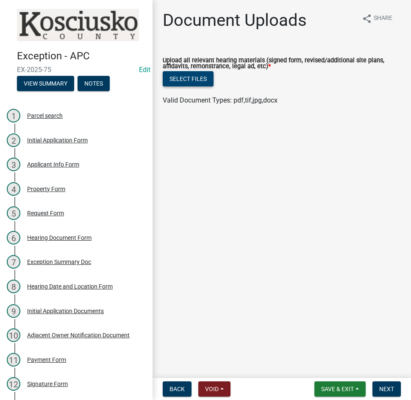
click at [192, 79] on button "Select files" at bounding box center [188, 78] width 51 height 15
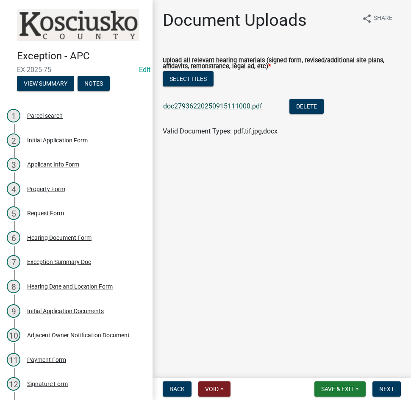
click at [222, 107] on link "doc27936220250915111000.pdf" at bounding box center [212, 106] width 99 height 8
click at [197, 79] on button "Select files" at bounding box center [188, 78] width 51 height 15
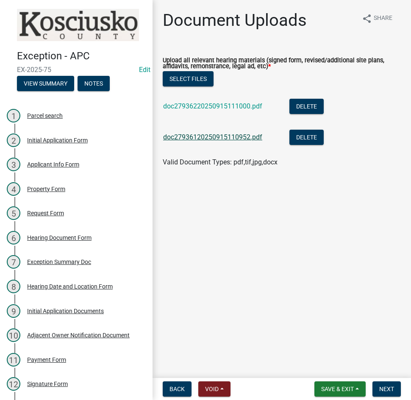
click at [236, 139] on link "doc27936120250915110952.pdf" at bounding box center [212, 137] width 99 height 8
click at [388, 386] on span "Next" at bounding box center [386, 389] width 15 height 7
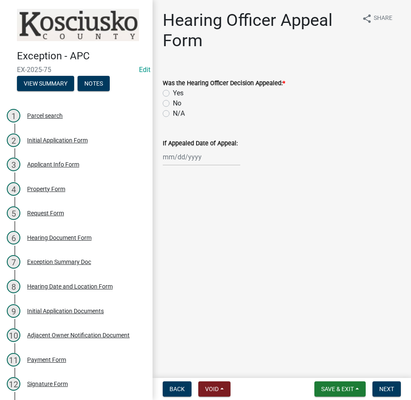
click at [173, 104] on label "No" at bounding box center [177, 103] width 8 height 10
click at [173, 104] on input "No" at bounding box center [176, 101] width 6 height 6
radio input "true"
click at [395, 391] on button "Next" at bounding box center [386, 388] width 28 height 15
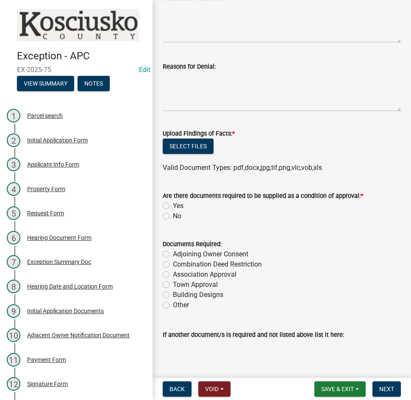
scroll to position [424, 0]
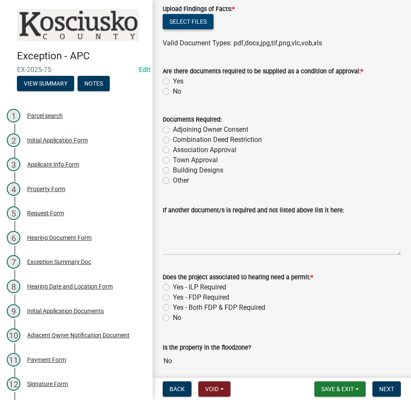
click at [197, 19] on button "Select files" at bounding box center [188, 21] width 51 height 15
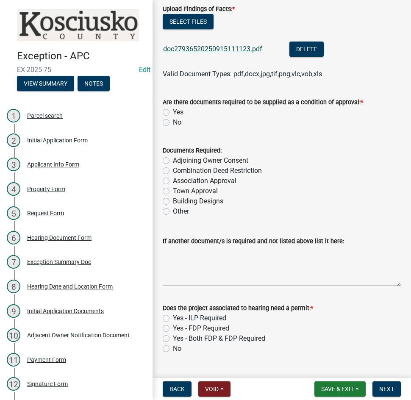
click at [228, 51] on link "doc27936520250915111123.pdf" at bounding box center [212, 49] width 99 height 8
click at [195, 23] on button "Select files" at bounding box center [188, 21] width 51 height 15
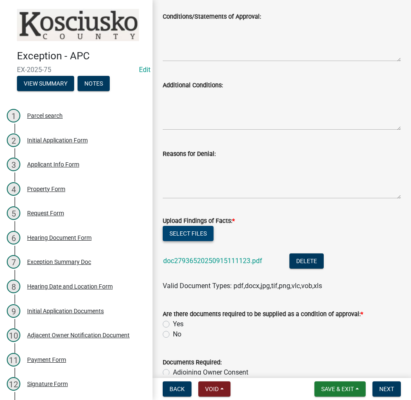
scroll to position [0, 0]
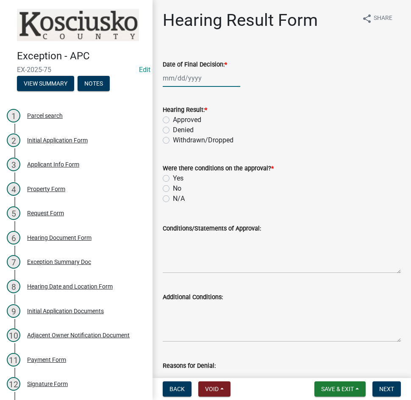
click at [199, 82] on div at bounding box center [202, 77] width 78 height 17
select select "9"
select select "2025"
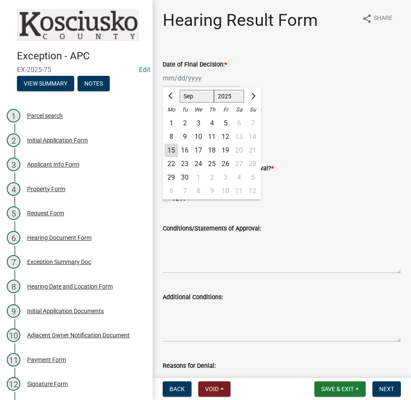
click at [169, 136] on div "8" at bounding box center [171, 137] width 14 height 14
type input "[DATE]"
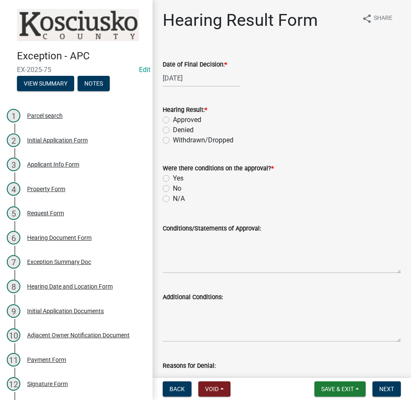
click at [173, 120] on label "Approved" at bounding box center [187, 120] width 28 height 10
click at [173, 120] on input "Approved" at bounding box center [176, 118] width 6 height 6
radio input "true"
click at [173, 200] on label "N/A" at bounding box center [179, 199] width 12 height 10
click at [173, 199] on input "N/A" at bounding box center [176, 197] width 6 height 6
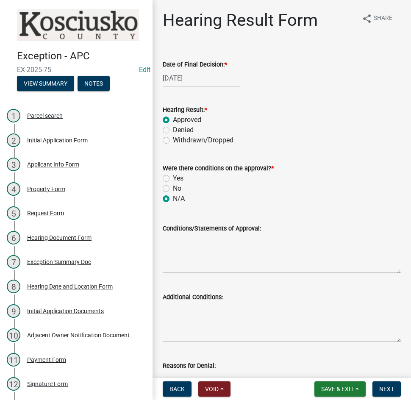
radio input "true"
click at [204, 250] on textarea "Conditions/Statements of Approval:" at bounding box center [282, 253] width 238 height 40
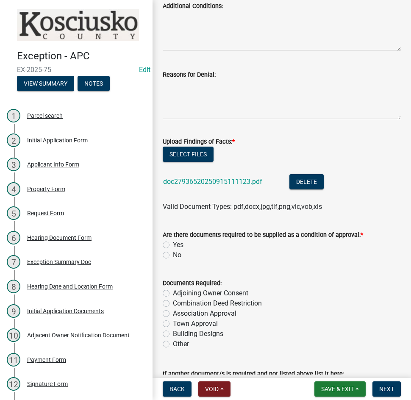
scroll to position [297, 0]
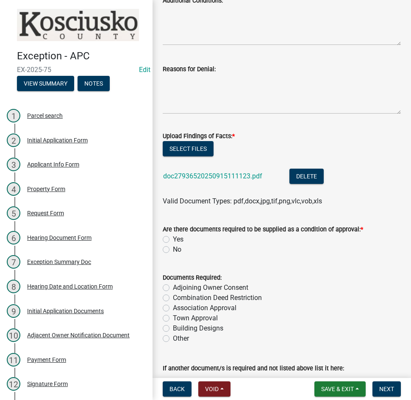
type textarea "The Exception for a Home Occupation, Bakery, was approved as presented that all…"
click at [173, 251] on label "No" at bounding box center [177, 249] width 8 height 10
click at [173, 250] on input "No" at bounding box center [176, 247] width 6 height 6
radio input "true"
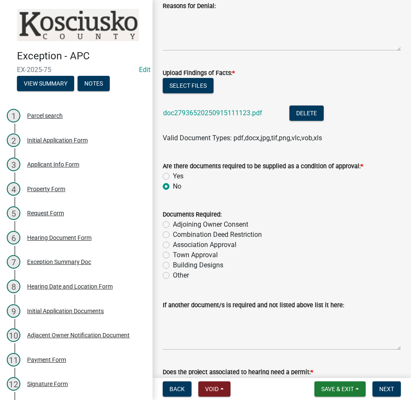
scroll to position [424, 0]
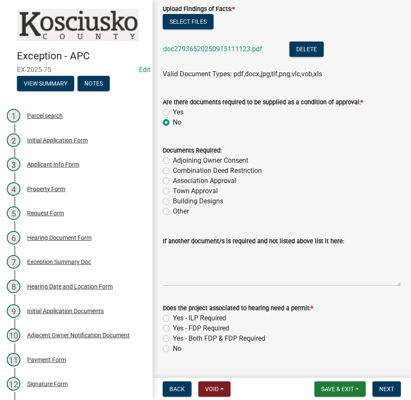
click at [173, 349] on label "No" at bounding box center [177, 349] width 8 height 10
click at [173, 349] on input "No" at bounding box center [176, 347] width 6 height 6
radio input "true"
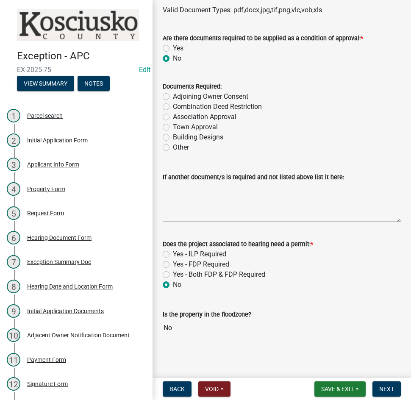
scroll to position [489, 0]
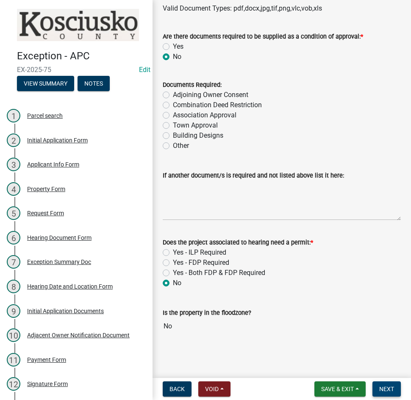
click at [381, 386] on span "Next" at bounding box center [386, 389] width 15 height 7
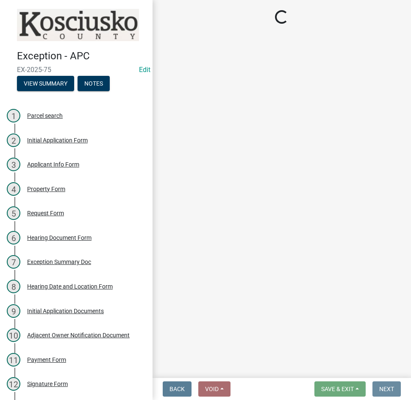
scroll to position [0, 0]
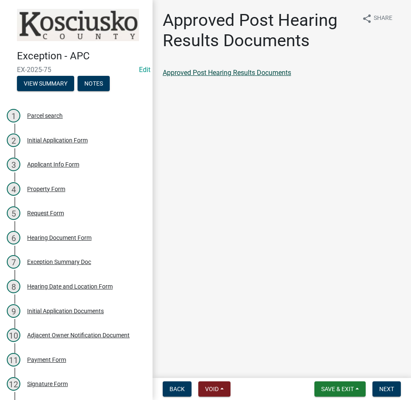
click at [247, 73] on link "Approved Post Hearing Results Documents" at bounding box center [227, 73] width 128 height 8
click at [383, 387] on span "Next" at bounding box center [386, 389] width 15 height 7
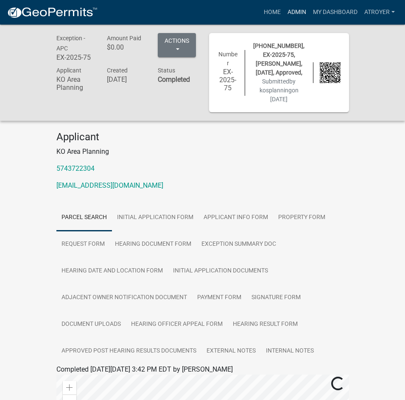
click at [296, 7] on link "Admin" at bounding box center [296, 12] width 25 height 16
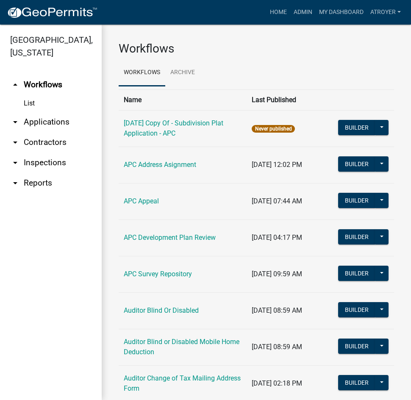
click at [39, 123] on link "arrow_drop_down Applications" at bounding box center [51, 122] width 102 height 20
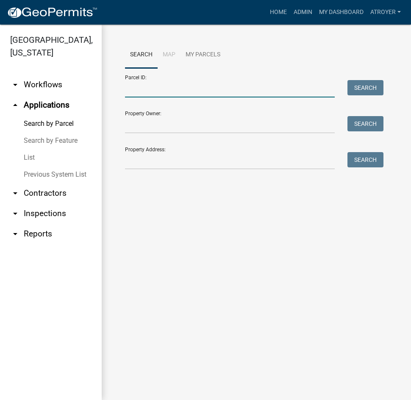
click at [157, 94] on input "Parcel ID:" at bounding box center [230, 88] width 210 height 17
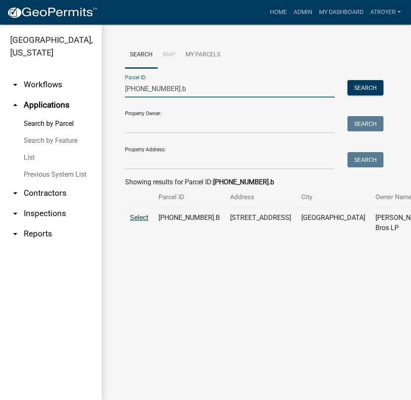
type input "[PHONE_NUMBER].b"
click at [139, 222] on span "Select" at bounding box center [139, 218] width 18 height 8
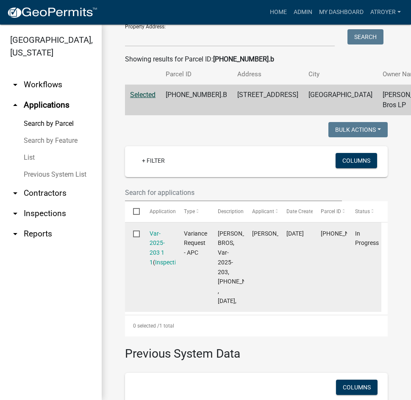
scroll to position [127, 0]
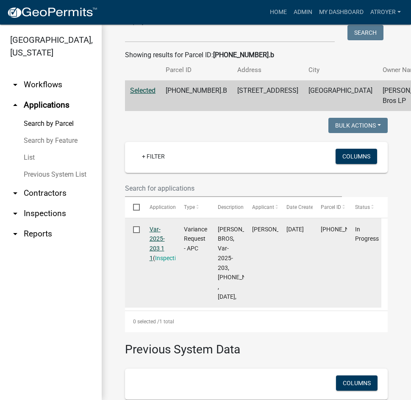
click at [154, 248] on link "Var-2025-203 1 1" at bounding box center [157, 244] width 15 height 36
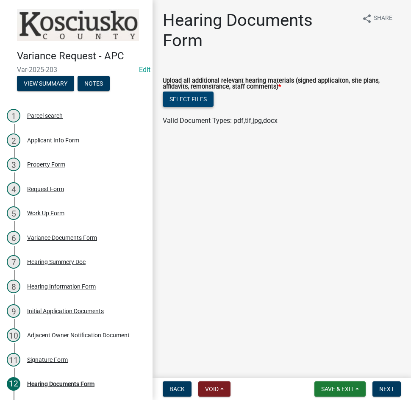
click at [177, 97] on button "Select files" at bounding box center [188, 99] width 51 height 15
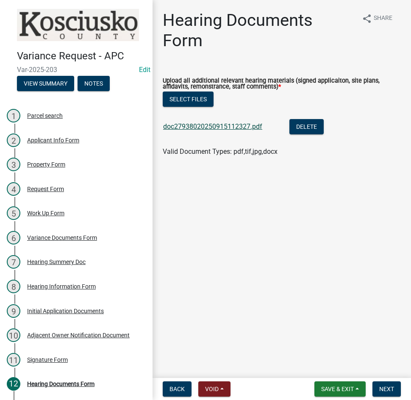
click at [217, 123] on link "doc27938020250915112327.pdf" at bounding box center [212, 126] width 99 height 8
click at [387, 391] on span "Next" at bounding box center [386, 389] width 15 height 7
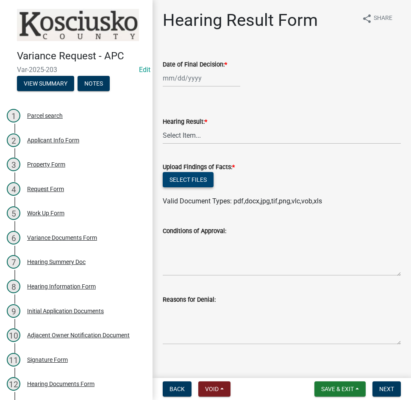
click at [190, 180] on button "Select files" at bounding box center [188, 179] width 51 height 15
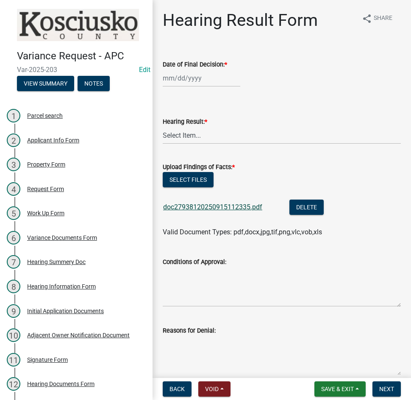
click at [220, 207] on link "doc27938120250915112335.pdf" at bounding box center [212, 207] width 99 height 8
click at [196, 182] on button "Select files" at bounding box center [188, 179] width 51 height 15
click at [222, 82] on div at bounding box center [202, 77] width 78 height 17
select select "9"
select select "2025"
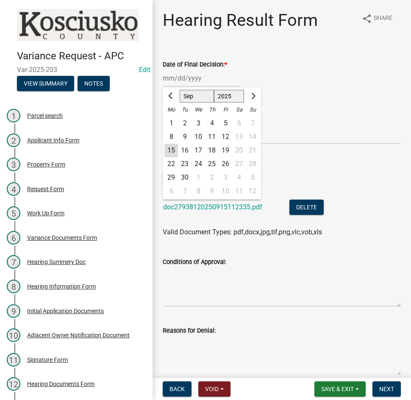
click at [172, 137] on div "8" at bounding box center [171, 137] width 14 height 14
type input "[DATE]"
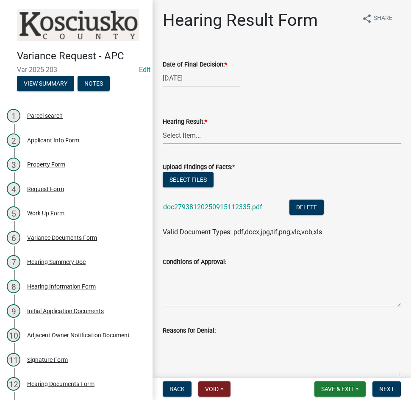
click at [213, 140] on select "Select Item... Approved Denied Withdrawn/Dropped" at bounding box center [282, 135] width 238 height 17
click at [163, 127] on select "Select Item... Approved Denied Withdrawn/Dropped" at bounding box center [282, 135] width 238 height 17
select select "808690c7-bf4f-4afa-b87c-7c10797e051c"
click at [194, 269] on textarea "Conditions of Approval:" at bounding box center [282, 287] width 238 height 40
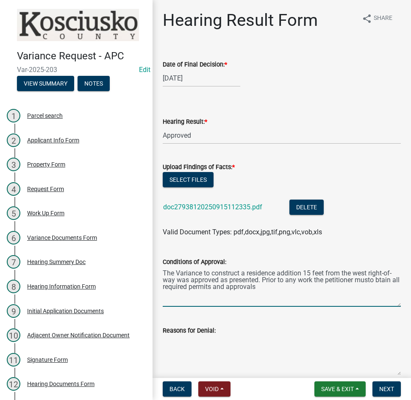
click at [372, 280] on textarea "The Variance to construct a residence addition 15 feet from the west right-of-w…" at bounding box center [282, 287] width 238 height 40
click at [380, 281] on textarea "The Variance to construct a residence addition 15 feet from the west right-of-w…" at bounding box center [282, 287] width 238 height 40
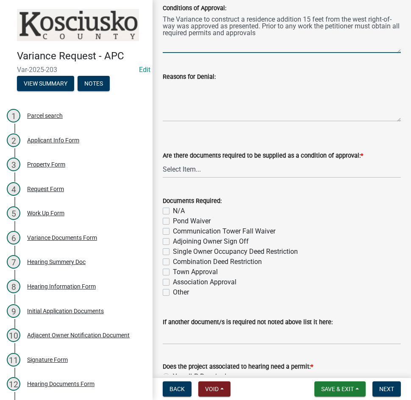
scroll to position [254, 0]
type textarea "The Variance to construct a residence addition 15 feet from the west right-of-w…"
click at [219, 165] on select "Select Item... Yes No N/A" at bounding box center [282, 168] width 238 height 17
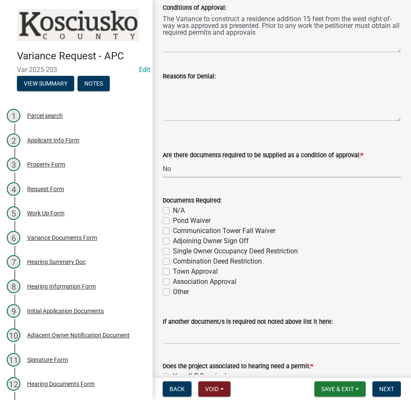
click at [163, 160] on select "Select Item... Yes No N/A" at bounding box center [282, 168] width 238 height 17
select select "3ebdabd2-24d2-4634-81b5-20525b4a7a54"
click at [173, 211] on label "N/A" at bounding box center [179, 211] width 12 height 10
click at [173, 211] on input "N/A" at bounding box center [176, 209] width 6 height 6
checkbox input "true"
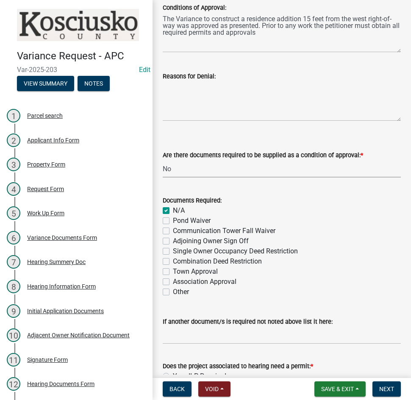
checkbox input "false"
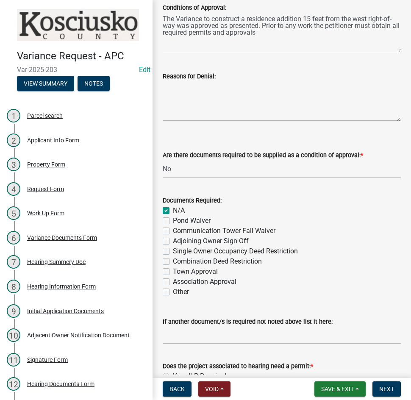
checkbox input "false"
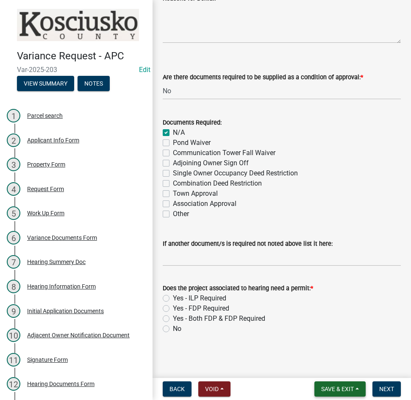
click at [336, 390] on span "Save & Exit" at bounding box center [337, 389] width 33 height 7
click at [315, 348] on button "Save" at bounding box center [332, 346] width 68 height 20
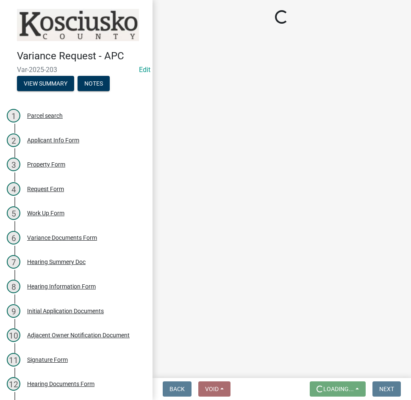
scroll to position [0, 0]
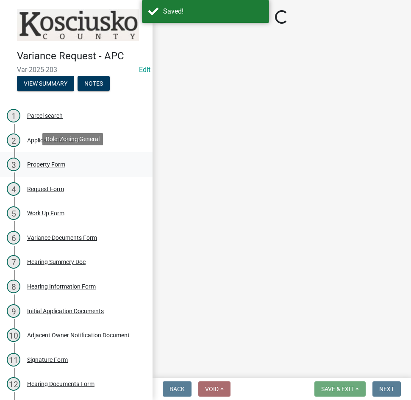
select select "808690c7-bf4f-4afa-b87c-7c10797e051c"
select select "3ebdabd2-24d2-4634-81b5-20525b4a7a54"
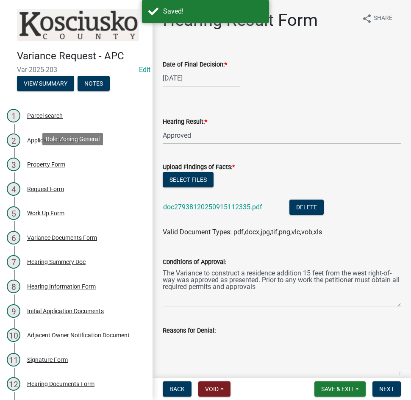
click at [47, 162] on div "Property Form" at bounding box center [46, 164] width 38 height 6
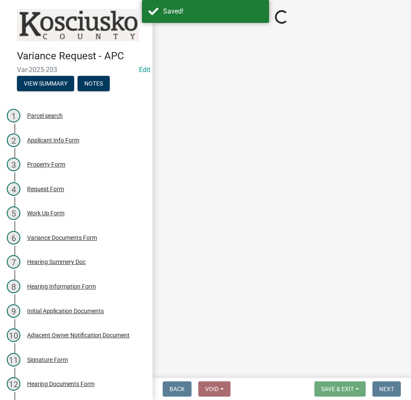
select select "1146270b-2111-4e23-bf7f-74ce85cf7041"
select select "659087aa-417e-424e-9111-bed556ed72cb"
select select "8c3b6099-7925-4df4-a459-01e50184b84c"
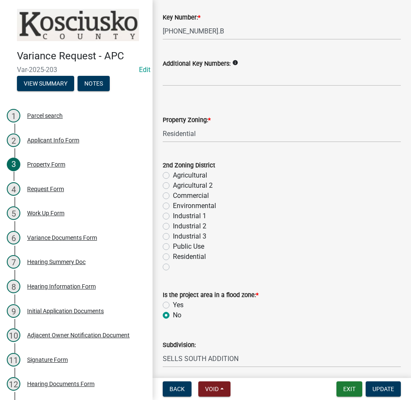
scroll to position [71, 0]
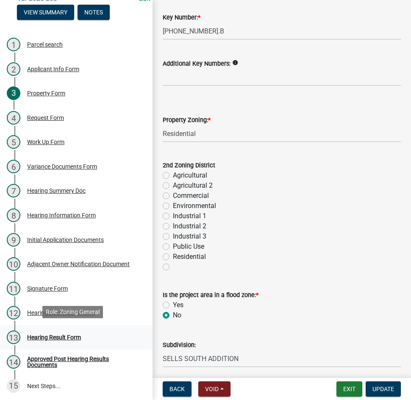
click at [43, 335] on div "Hearing Result Form" at bounding box center [54, 337] width 54 height 6
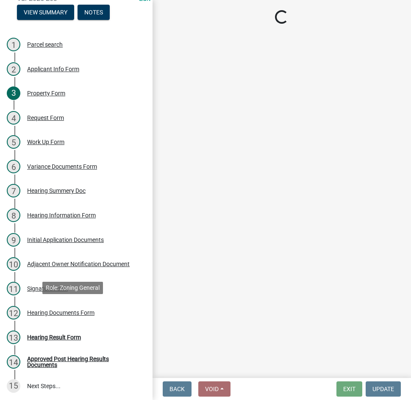
select select "808690c7-bf4f-4afa-b87c-7c10797e051c"
select select "3ebdabd2-24d2-4634-81b5-20525b4a7a54"
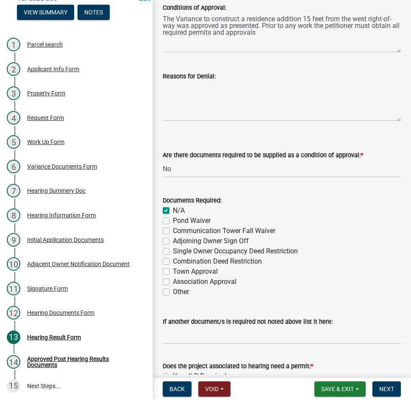
scroll to position [332, 0]
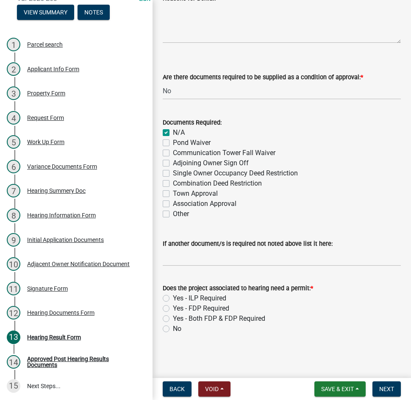
click at [173, 297] on label "Yes - ILP Required" at bounding box center [199, 298] width 53 height 10
click at [173, 297] on input "Yes - ILP Required" at bounding box center [176, 296] width 6 height 6
radio input "true"
click at [393, 389] on span "Next" at bounding box center [386, 389] width 15 height 7
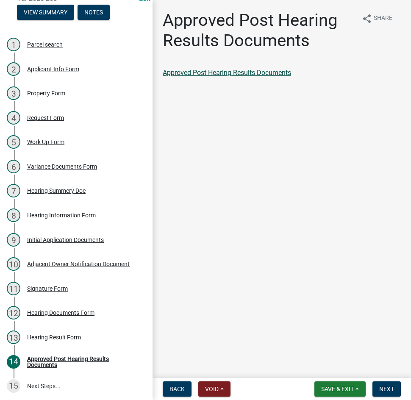
click at [233, 69] on link "Approved Post Hearing Results Documents" at bounding box center [227, 73] width 128 height 8
click at [387, 387] on span "Next" at bounding box center [386, 389] width 15 height 7
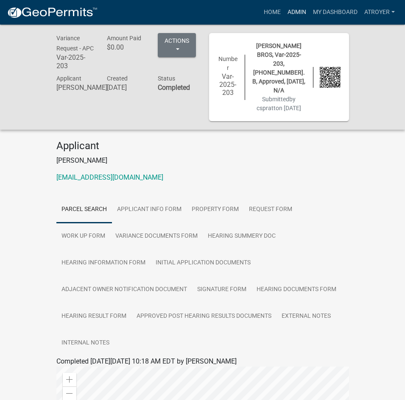
click at [295, 10] on link "Admin" at bounding box center [296, 12] width 25 height 16
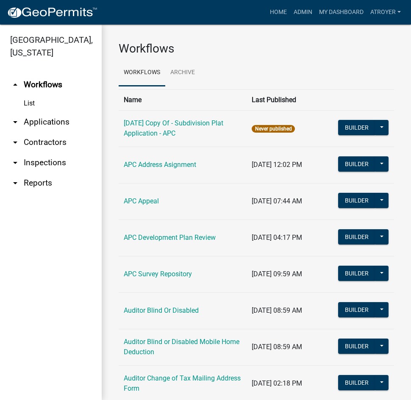
click at [58, 122] on link "arrow_drop_down Applications" at bounding box center [51, 122] width 102 height 20
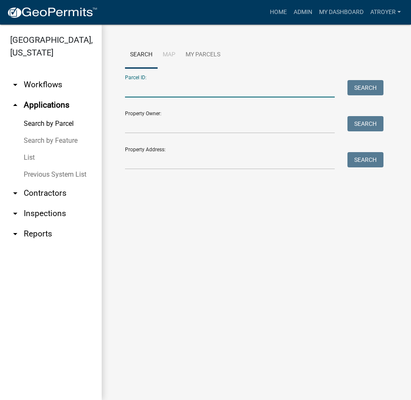
click at [197, 84] on input "Parcel ID:" at bounding box center [230, 88] width 210 height 17
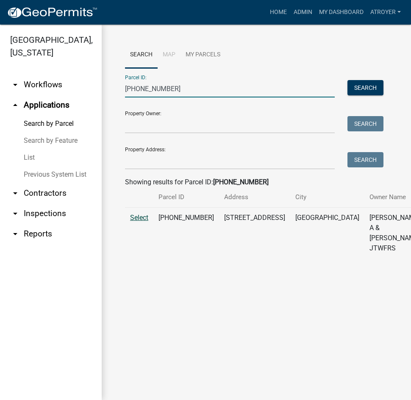
type input "[PHONE_NUMBER]"
click at [144, 222] on span "Select" at bounding box center [139, 218] width 18 height 8
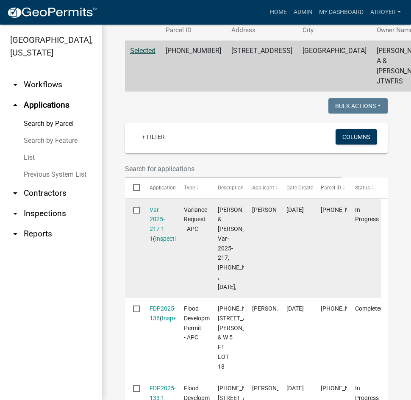
scroll to position [169, 0]
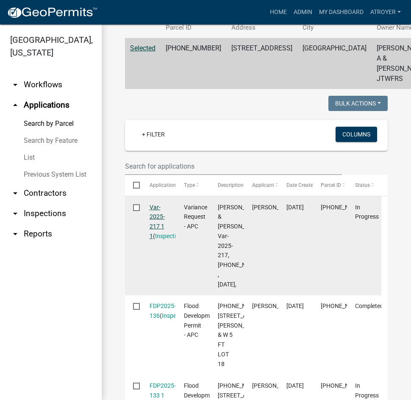
click at [156, 218] on link "Var-2025-217 1 1" at bounding box center [157, 222] width 15 height 36
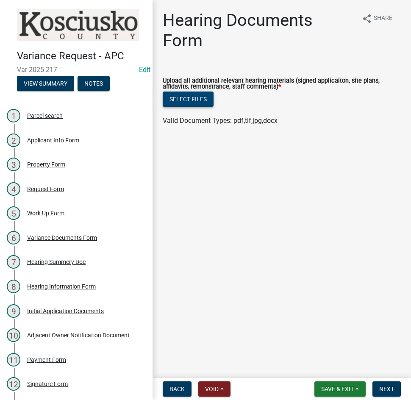
click at [189, 99] on button "Select files" at bounding box center [188, 99] width 51 height 15
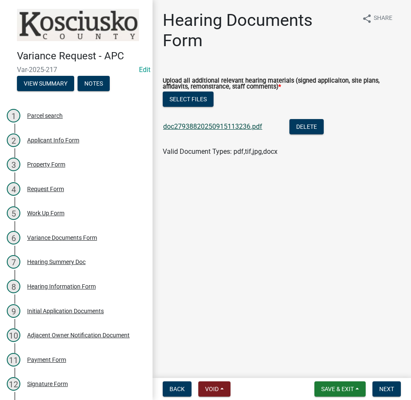
click at [199, 125] on link "doc27938820250915113236.pdf" at bounding box center [212, 126] width 99 height 8
click at [388, 386] on span "Next" at bounding box center [386, 389] width 15 height 7
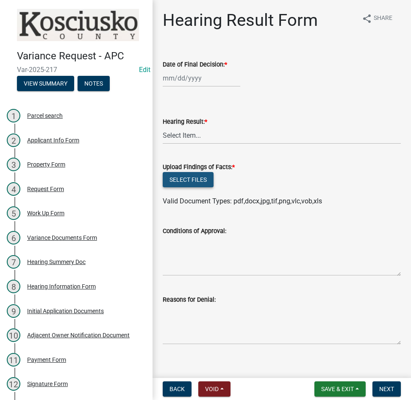
click at [194, 175] on button "Select files" at bounding box center [188, 179] width 51 height 15
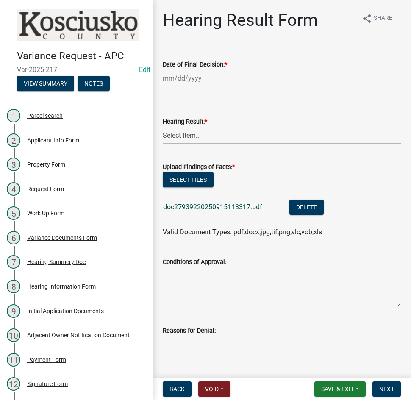
click at [201, 206] on link "doc27939220250915113317.pdf" at bounding box center [212, 207] width 99 height 8
click at [193, 177] on button "Select files" at bounding box center [188, 179] width 51 height 15
click at [202, 80] on div at bounding box center [202, 77] width 78 height 17
select select "9"
select select "2025"
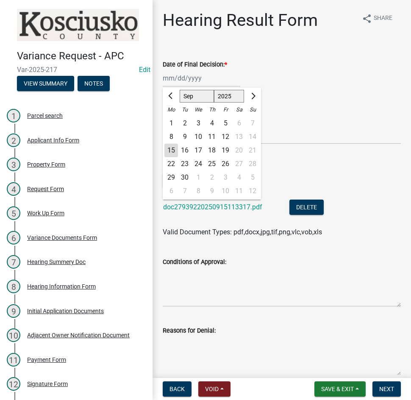
click at [171, 138] on div "8" at bounding box center [171, 137] width 14 height 14
type input "[DATE]"
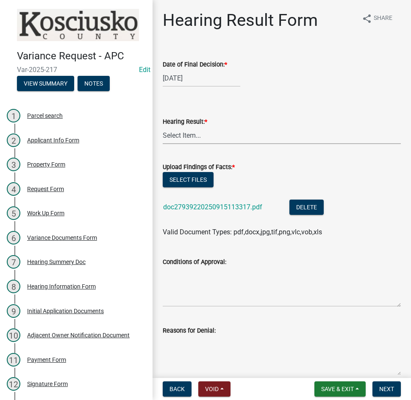
click at [172, 138] on select "Select Item... Approved Denied Withdrawn/Dropped" at bounding box center [282, 135] width 238 height 17
click at [163, 127] on select "Select Item... Approved Denied Withdrawn/Dropped" at bounding box center [282, 135] width 238 height 17
select select "808690c7-bf4f-4afa-b87c-7c10797e051c"
click at [204, 281] on textarea "Conditions of Approval:" at bounding box center [282, 287] width 238 height 40
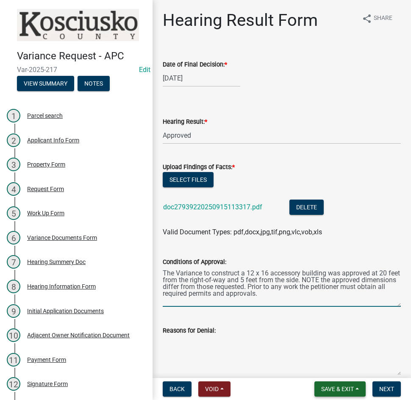
type textarea "The Variance to construct a 12 x 16 accessory building was approved at 20 feet …"
click at [329, 386] on span "Save & Exit" at bounding box center [337, 389] width 33 height 7
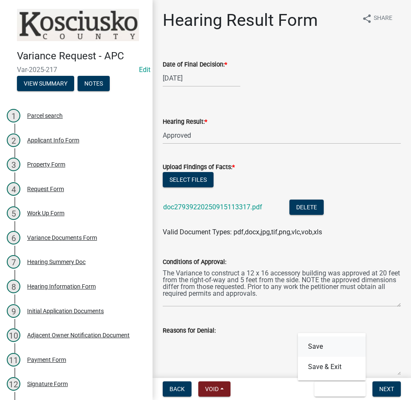
click at [317, 345] on button "Save" at bounding box center [332, 346] width 68 height 20
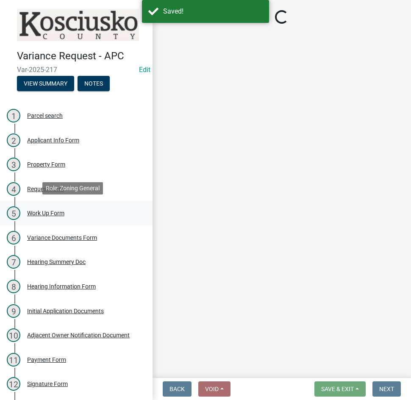
select select "808690c7-bf4f-4afa-b87c-7c10797e051c"
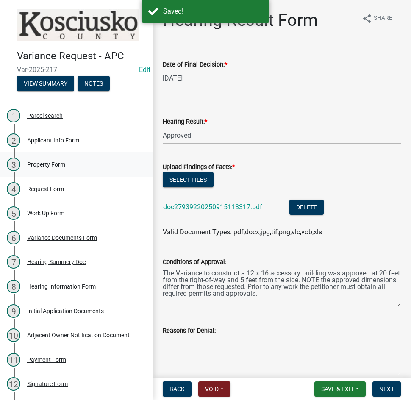
click at [51, 162] on div "Property Form" at bounding box center [46, 164] width 38 height 6
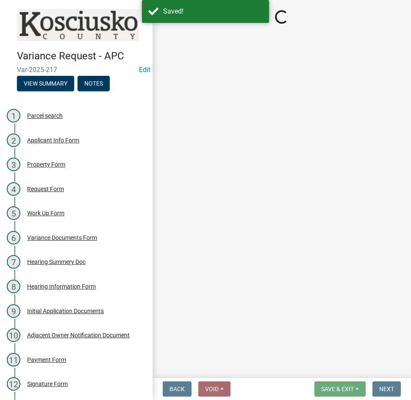
select select "1146270b-2111-4e23-bf7f-74ce85cf7041"
select select "a970d481-4b24-4397-adea-9fa616519827"
select select "b983368b-bd6c-49f0-a245-937c986c7d91"
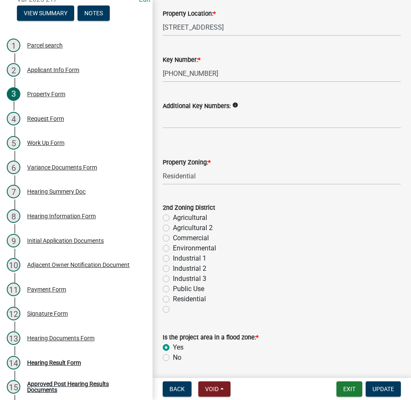
scroll to position [96, 0]
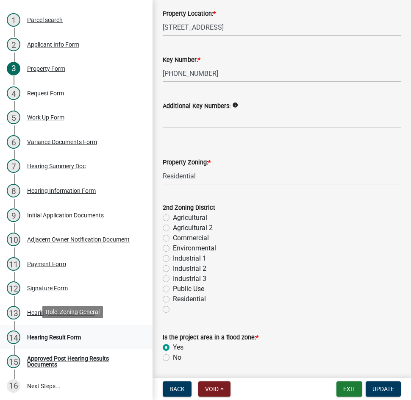
click at [69, 335] on div "Hearing Result Form" at bounding box center [54, 337] width 54 height 6
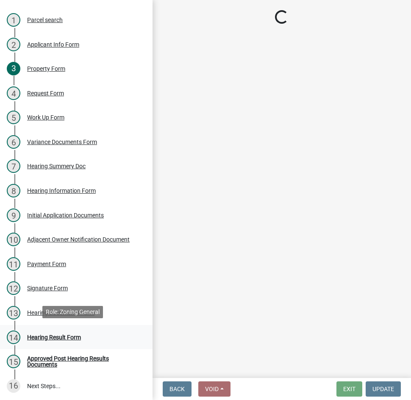
scroll to position [0, 0]
select select "808690c7-bf4f-4afa-b87c-7c10797e051c"
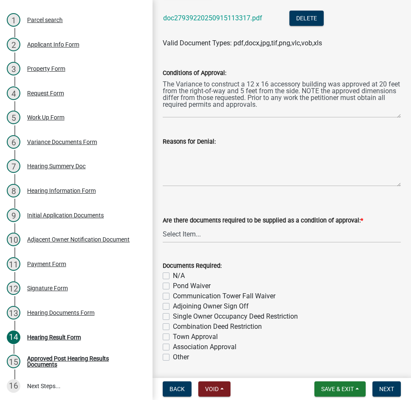
scroll to position [212, 0]
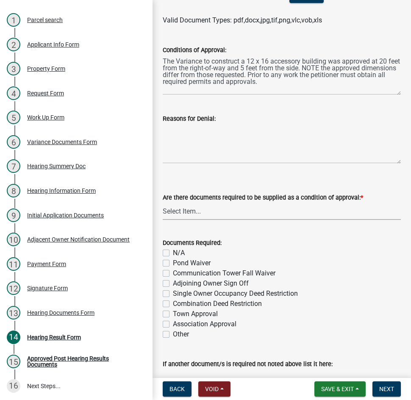
click at [198, 214] on select "Select Item... Yes No N/A" at bounding box center [282, 211] width 238 height 17
click at [163, 203] on select "Select Item... Yes No N/A" at bounding box center [282, 211] width 238 height 17
select select "3ebdabd2-24d2-4634-81b5-20525b4a7a54"
click at [168, 249] on div "N/A" at bounding box center [282, 253] width 238 height 10
click at [173, 253] on label "N/A" at bounding box center [179, 253] width 12 height 10
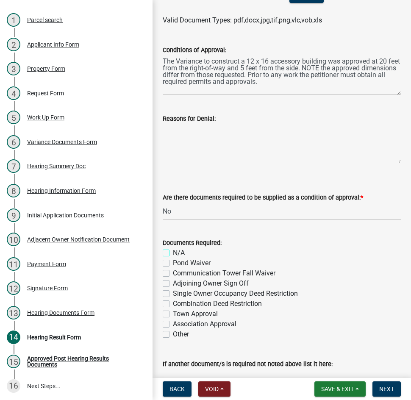
click at [173, 253] on input "N/A" at bounding box center [176, 251] width 6 height 6
checkbox input "true"
checkbox input "false"
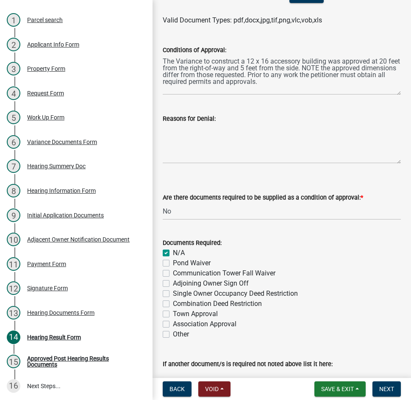
checkbox input "false"
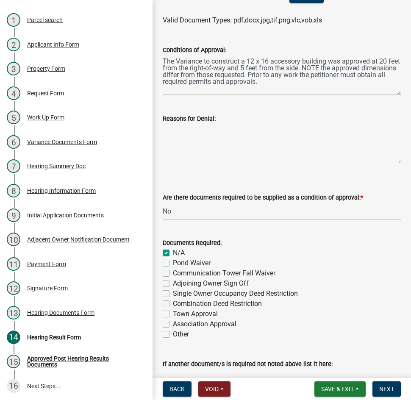
scroll to position [332, 0]
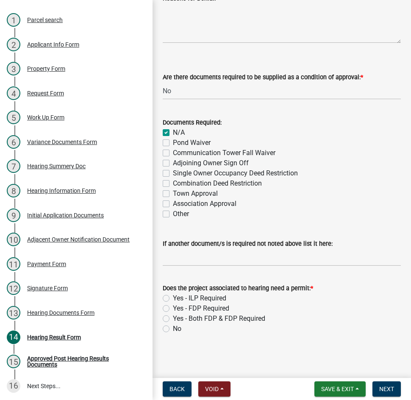
click at [173, 318] on label "Yes - Both FDP & FDP Required" at bounding box center [219, 319] width 92 height 10
click at [173, 318] on input "Yes - Both FDP & FDP Required" at bounding box center [176, 317] width 6 height 6
radio input "true"
click at [386, 385] on button "Next" at bounding box center [386, 388] width 28 height 15
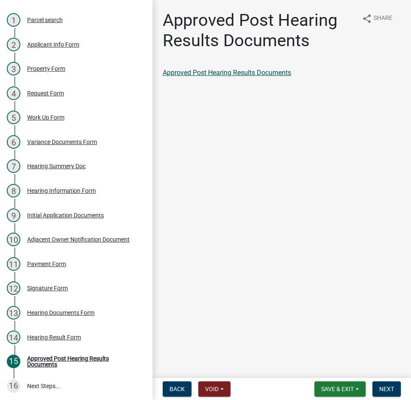
click at [249, 73] on link "Approved Post Hearing Results Documents" at bounding box center [227, 73] width 128 height 8
click at [384, 386] on span "Next" at bounding box center [386, 389] width 15 height 7
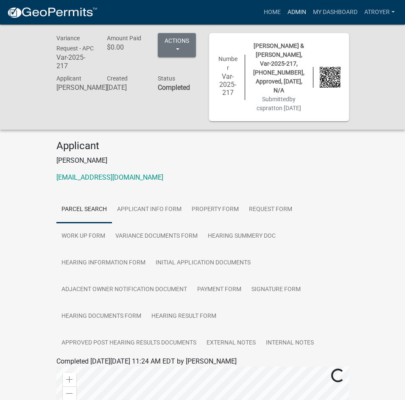
drag, startPoint x: 290, startPoint y: 10, endPoint x: 283, endPoint y: 9, distance: 7.7
click at [290, 9] on link "Admin" at bounding box center [296, 12] width 25 height 16
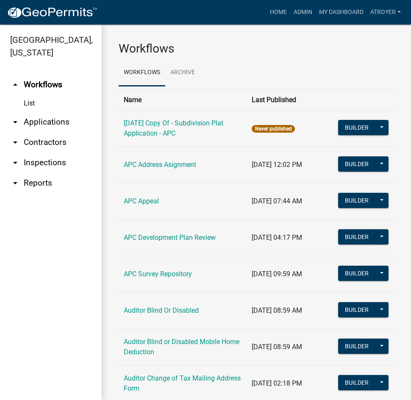
click at [44, 121] on link "arrow_drop_down Applications" at bounding box center [51, 122] width 102 height 20
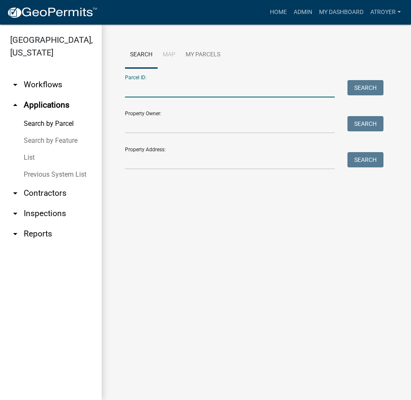
click at [153, 89] on input "Parcel ID:" at bounding box center [230, 88] width 210 height 17
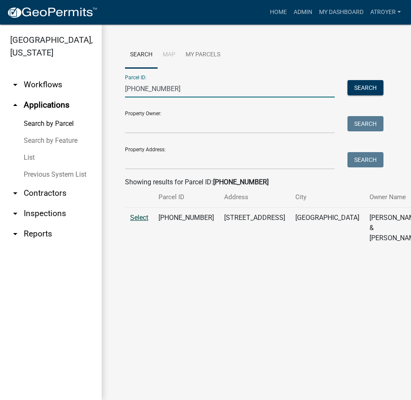
type input "[PHONE_NUMBER]"
click at [137, 222] on span "Select" at bounding box center [139, 218] width 18 height 8
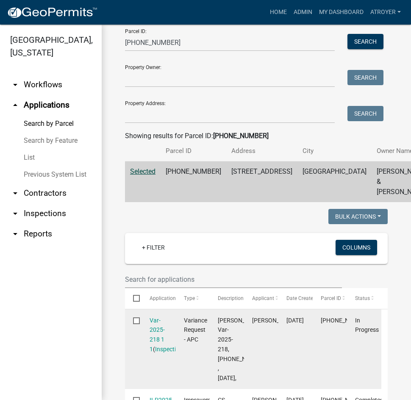
scroll to position [127, 0]
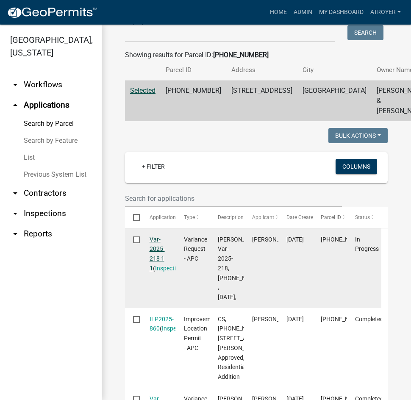
click at [157, 246] on link "Var-2025-218 1 1" at bounding box center [157, 254] width 15 height 36
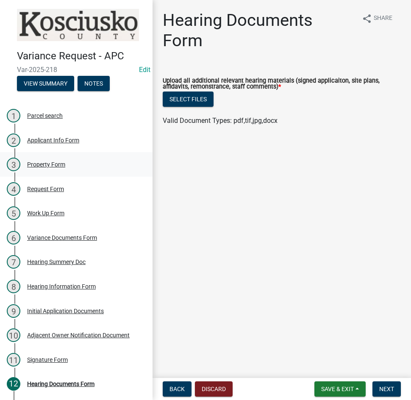
click at [51, 163] on div "Property Form" at bounding box center [46, 164] width 38 height 6
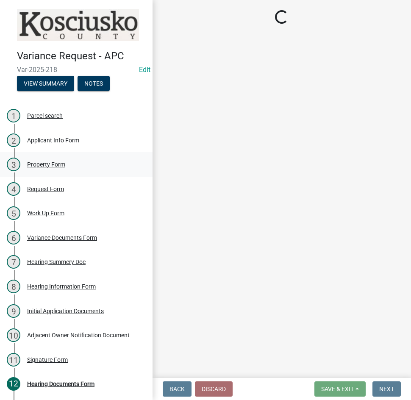
select select "1146270b-2111-4e23-bf7f-74ce85cf7041"
select select "dd23c302-fd8e-4dc5-81ce-e8ac1d060e01"
select select "12355200-60c1-438c-bbad-938150612a70"
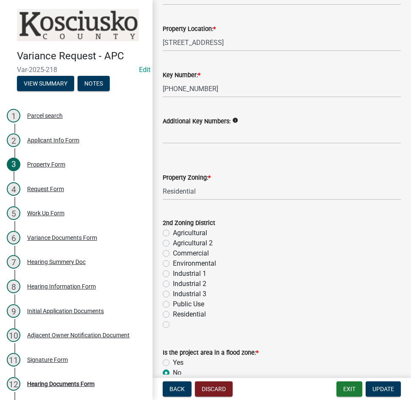
scroll to position [127, 0]
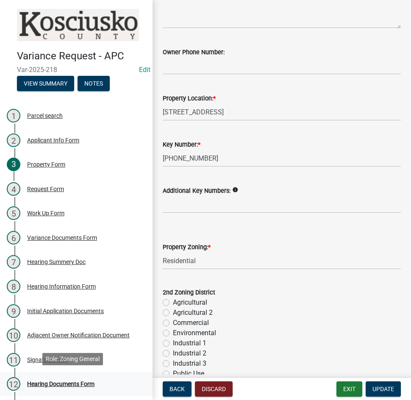
click at [58, 381] on div "Hearing Documents Form" at bounding box center [60, 384] width 67 height 6
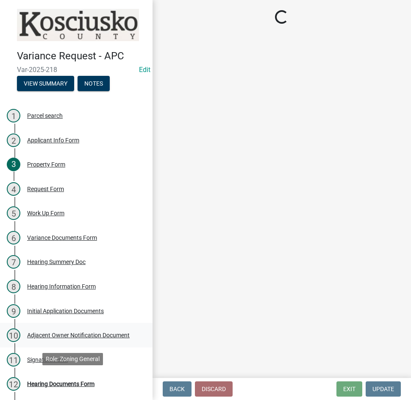
scroll to position [0, 0]
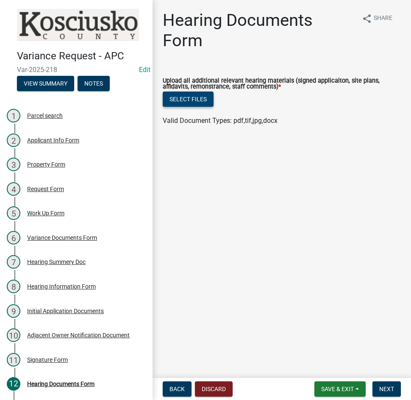
click at [187, 99] on button "Select files" at bounding box center [188, 99] width 51 height 15
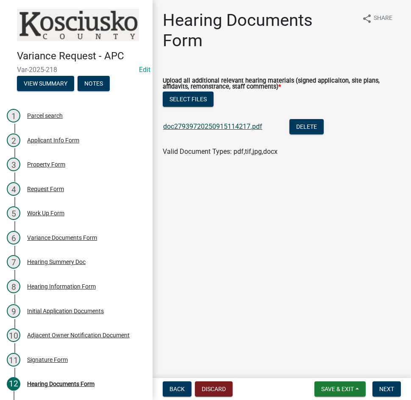
click at [223, 127] on link "doc27939720250915114217.pdf" at bounding box center [212, 126] width 99 height 8
click at [385, 389] on span "Next" at bounding box center [386, 389] width 15 height 7
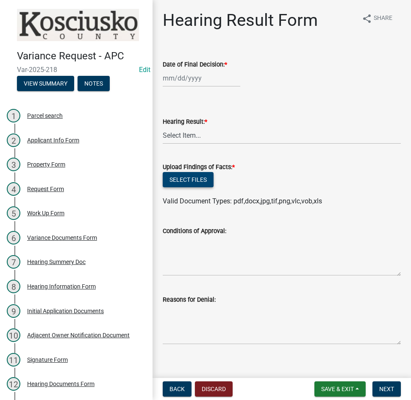
click at [189, 177] on button "Select files" at bounding box center [188, 179] width 51 height 15
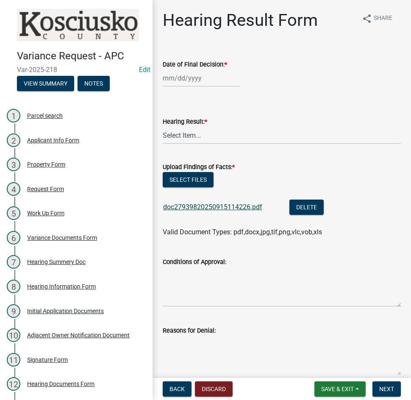
click at [225, 205] on link "doc27939820250915114226.pdf" at bounding box center [212, 207] width 99 height 8
click at [194, 179] on button "Select files" at bounding box center [188, 179] width 51 height 15
click at [215, 74] on div at bounding box center [202, 77] width 78 height 17
select select "9"
select select "2025"
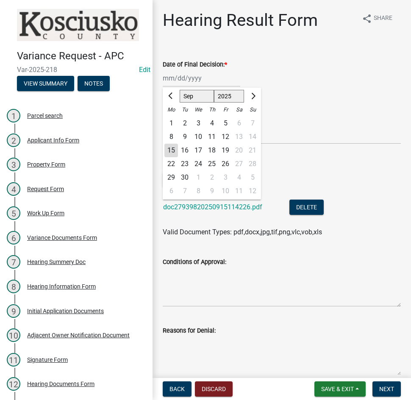
click at [169, 137] on div "8" at bounding box center [171, 137] width 14 height 14
type input "[DATE]"
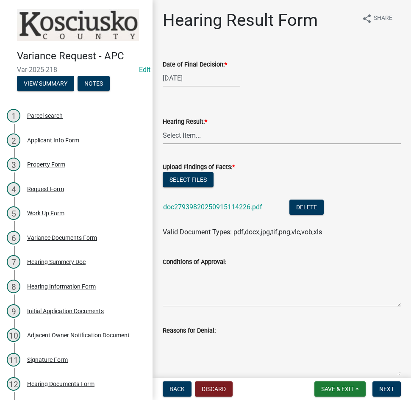
click at [173, 138] on select "Select Item... Approved Denied Withdrawn/Dropped" at bounding box center [282, 135] width 238 height 17
click at [163, 127] on select "Select Item... Approved Denied Withdrawn/Dropped" at bounding box center [282, 135] width 238 height 17
select select "808690c7-bf4f-4afa-b87c-7c10797e051c"
click at [171, 278] on textarea "Conditions of Approval:" at bounding box center [282, 287] width 238 height 40
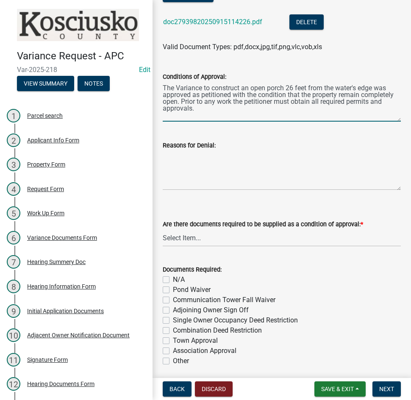
scroll to position [212, 0]
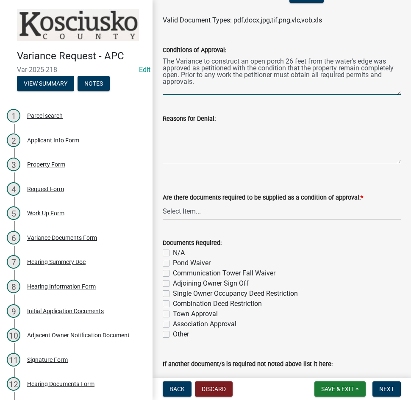
type textarea "The Variance to construct an open porch 26 feet from the water's edge was appro…"
click at [219, 211] on select "Select Item... Yes No N/A" at bounding box center [282, 211] width 238 height 17
click at [163, 203] on select "Select Item... Yes No N/A" at bounding box center [282, 211] width 238 height 17
select select "3ebdabd2-24d2-4634-81b5-20525b4a7a54"
click at [173, 253] on label "N/A" at bounding box center [179, 253] width 12 height 10
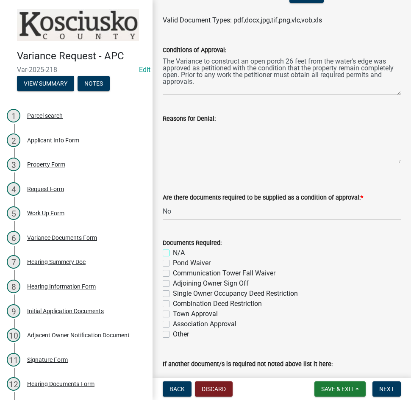
click at [173, 253] on input "N/A" at bounding box center [176, 251] width 6 height 6
checkbox input "true"
checkbox input "false"
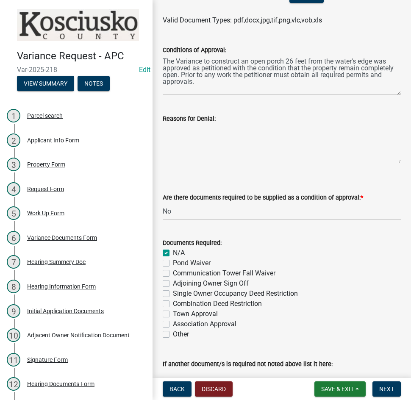
checkbox input "false"
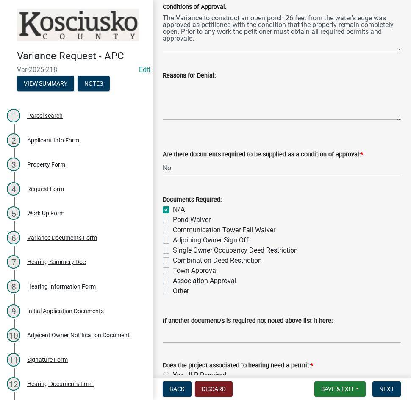
scroll to position [332, 0]
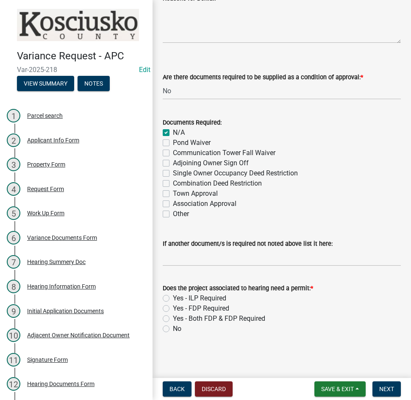
click at [173, 297] on label "Yes - ILP Required" at bounding box center [199, 298] width 53 height 10
click at [173, 297] on input "Yes - ILP Required" at bounding box center [176, 296] width 6 height 6
radio input "true"
click at [324, 391] on span "Save & Exit" at bounding box center [337, 389] width 33 height 7
click at [321, 342] on button "Save" at bounding box center [332, 346] width 68 height 20
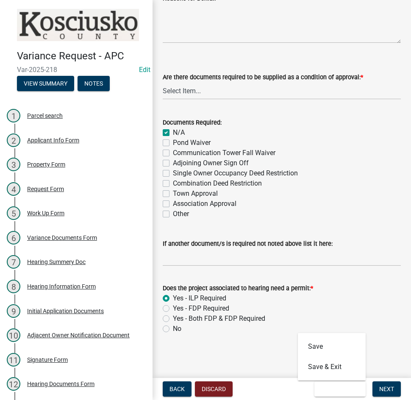
scroll to position [0, 0]
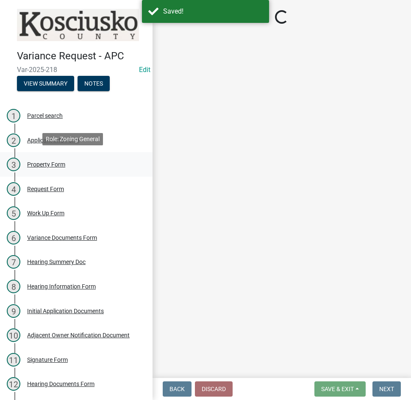
select select "808690c7-bf4f-4afa-b87c-7c10797e051c"
select select "3ebdabd2-24d2-4634-81b5-20525b4a7a54"
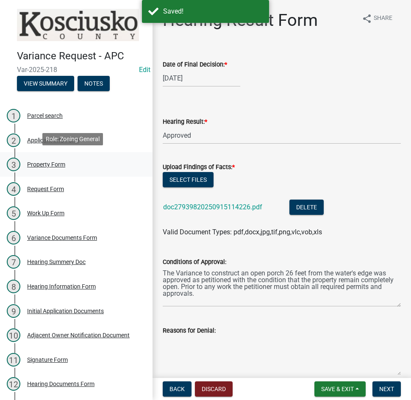
click at [52, 162] on div "Property Form" at bounding box center [46, 164] width 38 height 6
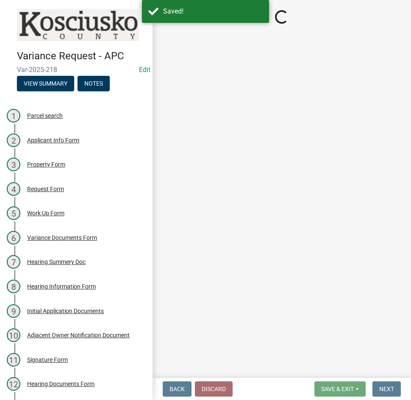
select select "1146270b-2111-4e23-bf7f-74ce85cf7041"
select select "dd23c302-fd8e-4dc5-81ce-e8ac1d060e01"
select select "12355200-60c1-438c-bbad-938150612a70"
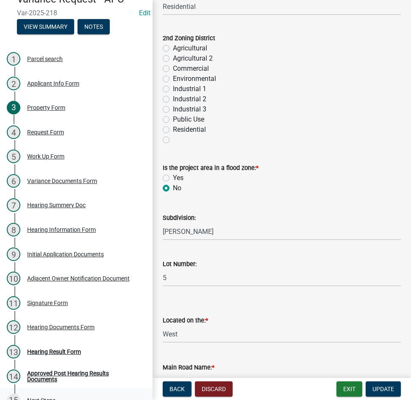
scroll to position [71, 0]
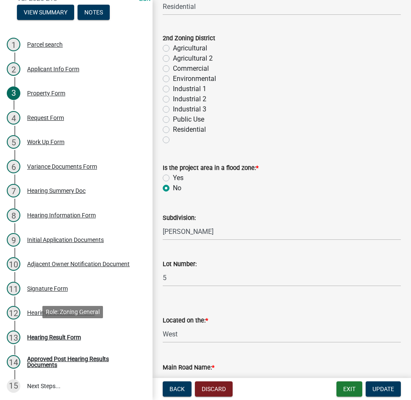
click at [66, 334] on div "Hearing Result Form" at bounding box center [54, 337] width 54 height 6
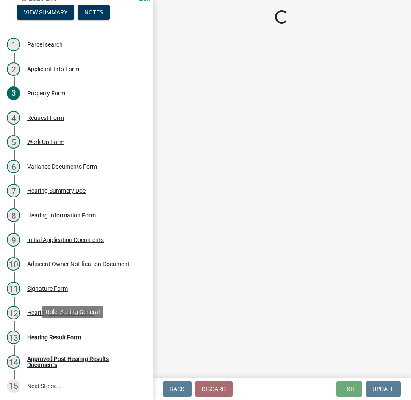
select select "808690c7-bf4f-4afa-b87c-7c10797e051c"
select select "3ebdabd2-24d2-4634-81b5-20525b4a7a54"
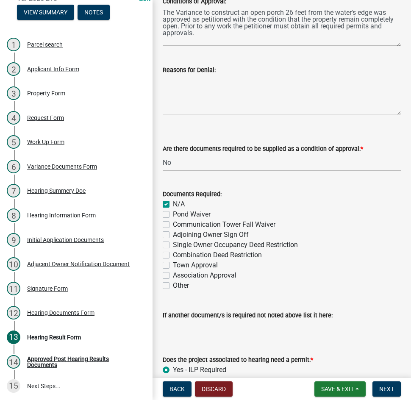
scroll to position [332, 0]
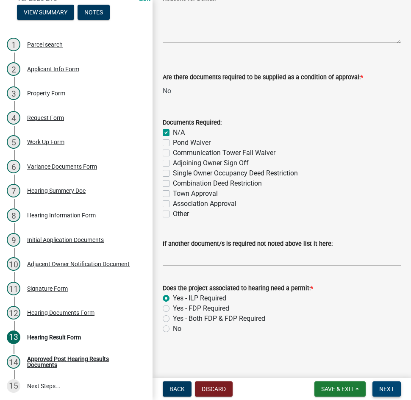
click at [391, 387] on span "Next" at bounding box center [386, 389] width 15 height 7
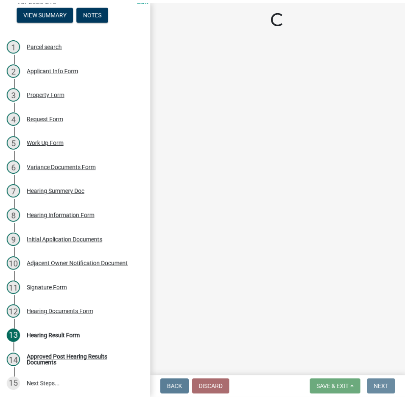
scroll to position [0, 0]
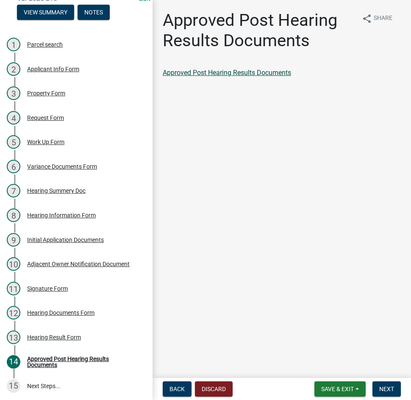
click at [229, 74] on link "Approved Post Hearing Results Documents" at bounding box center [227, 73] width 128 height 8
click at [383, 388] on span "Next" at bounding box center [386, 389] width 15 height 7
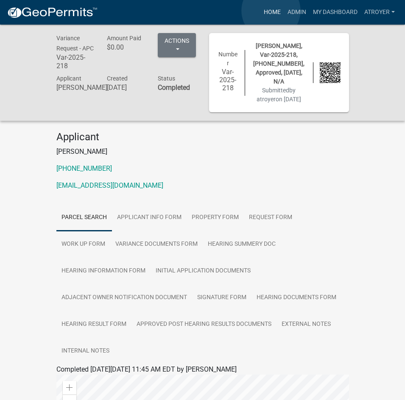
click at [271, 11] on link "Home" at bounding box center [272, 12] width 24 height 16
